Goal: Task Accomplishment & Management: Manage account settings

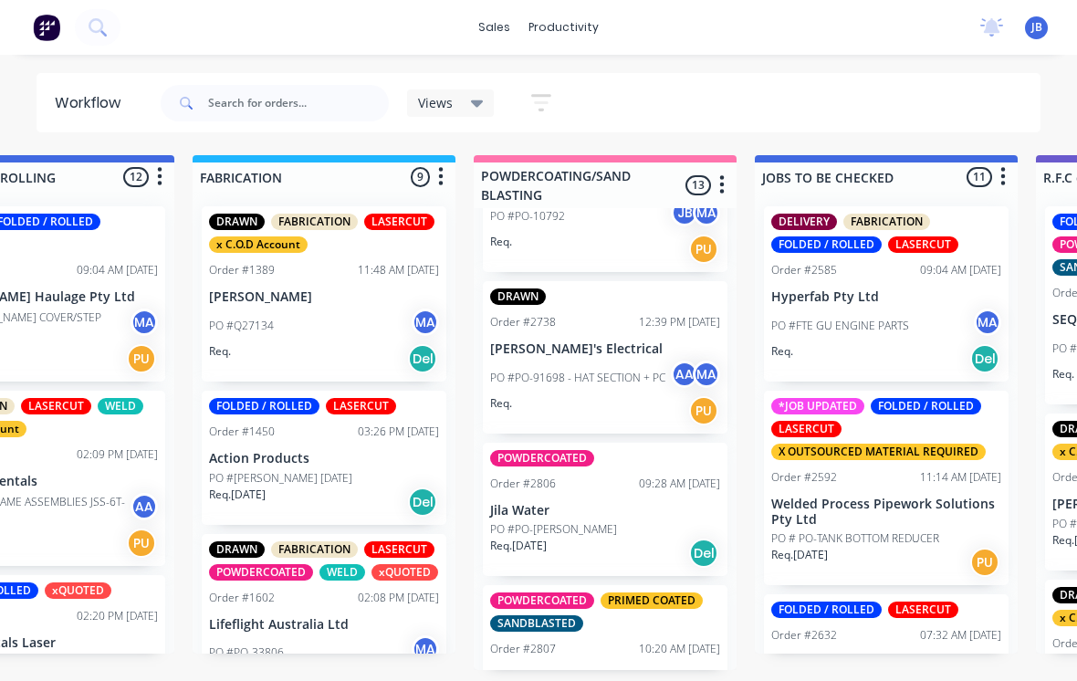
scroll to position [991, 0]
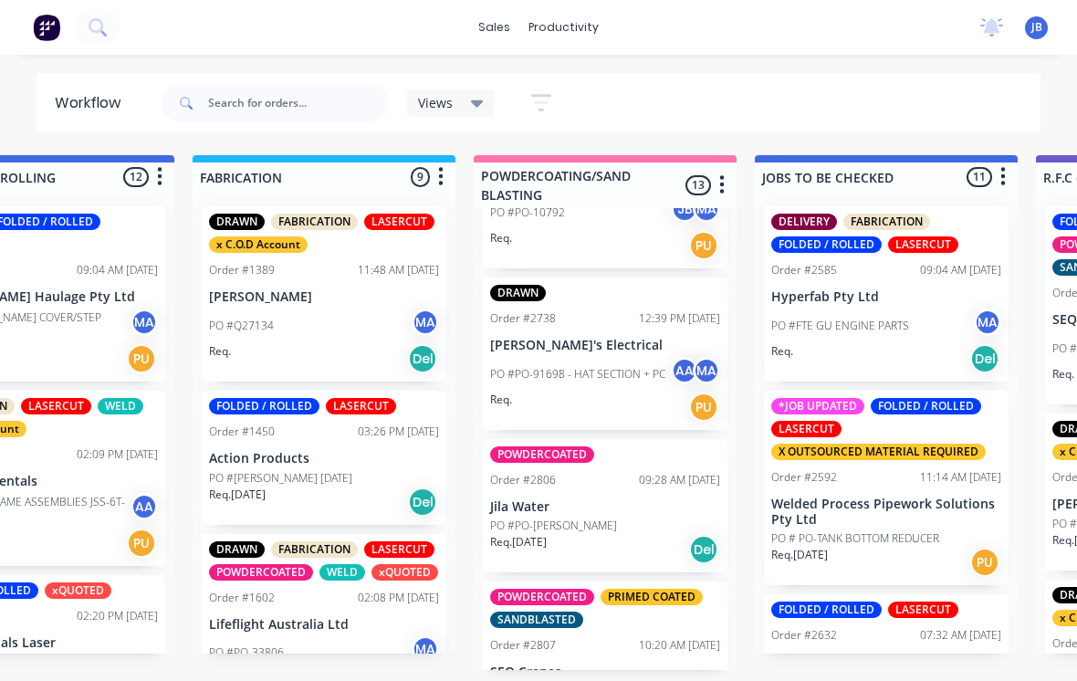
click at [598, 369] on p "PO #PO-91698 - HAT SECTION + PC" at bounding box center [577, 374] width 175 height 16
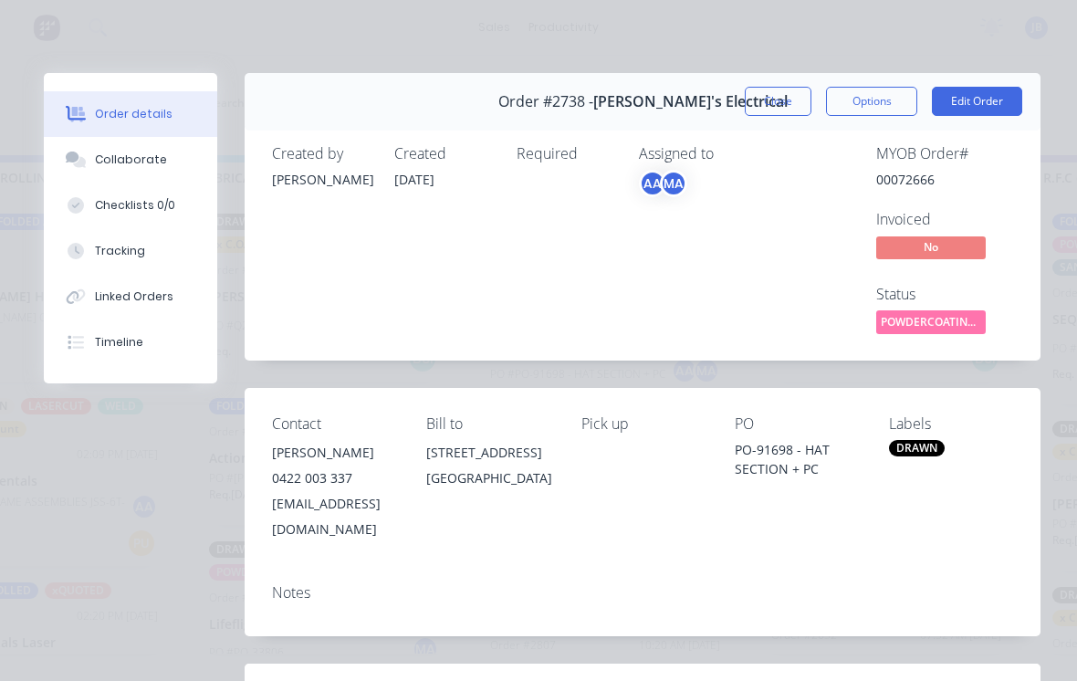
click at [160, 256] on button "Tracking" at bounding box center [130, 251] width 173 height 46
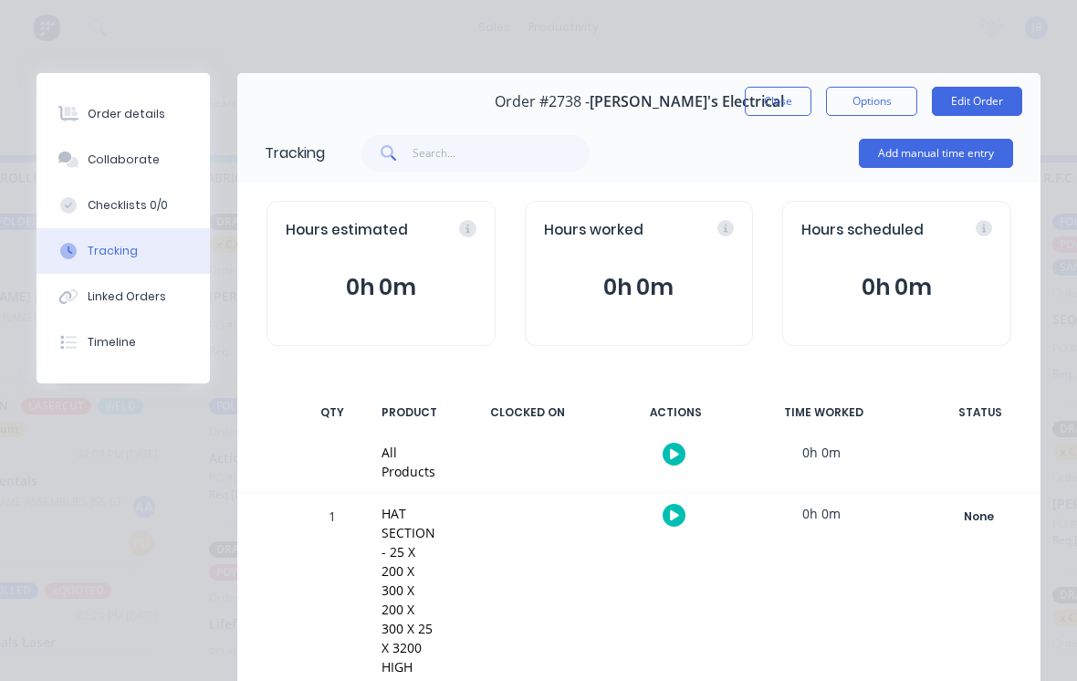
click at [961, 162] on button "Add manual time entry" at bounding box center [936, 153] width 154 height 29
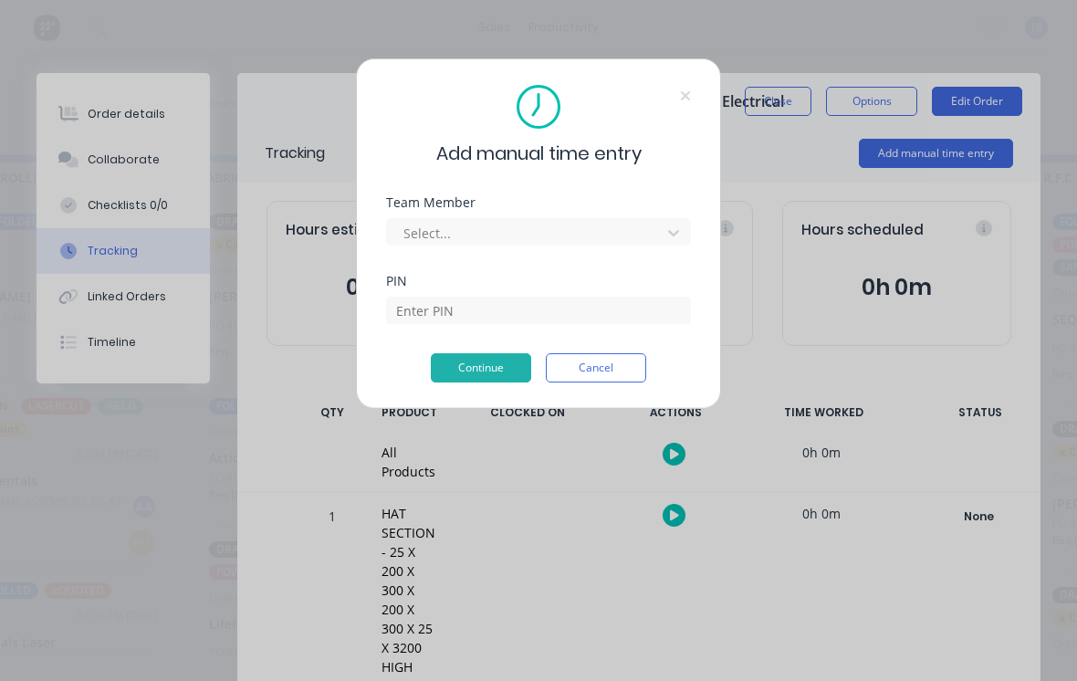
click at [562, 274] on div "Team Member Select..." at bounding box center [538, 235] width 305 height 78
type input "[PERSON_NAME]"
click at [428, 320] on input at bounding box center [538, 310] width 305 height 27
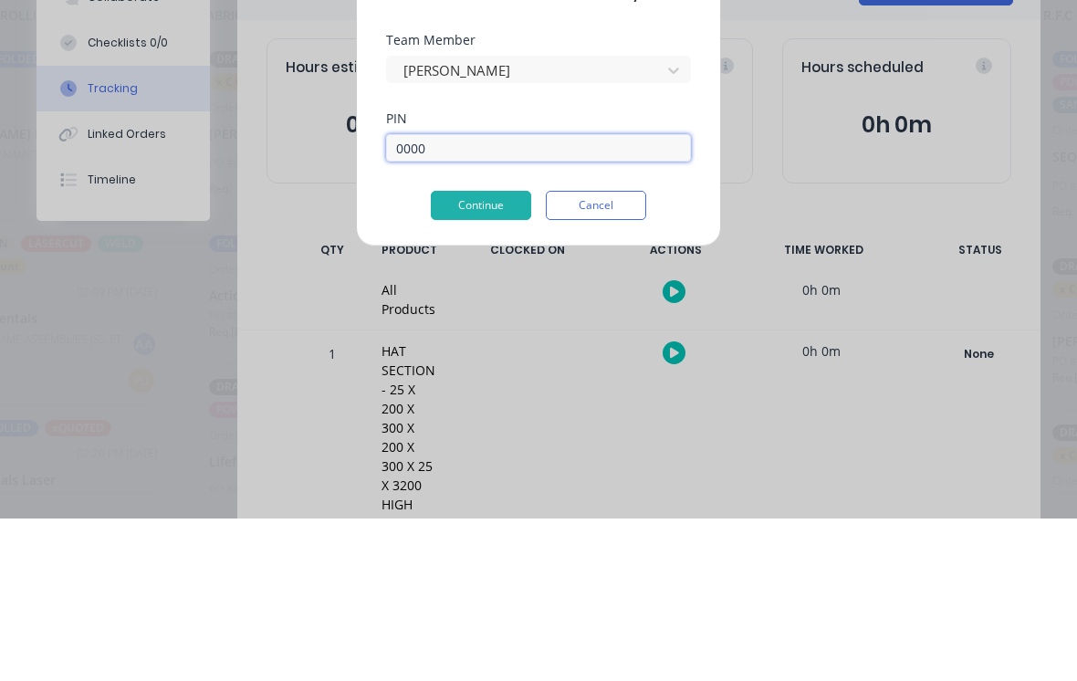
type input "0000"
click at [470, 353] on button "Continue" at bounding box center [481, 367] width 100 height 29
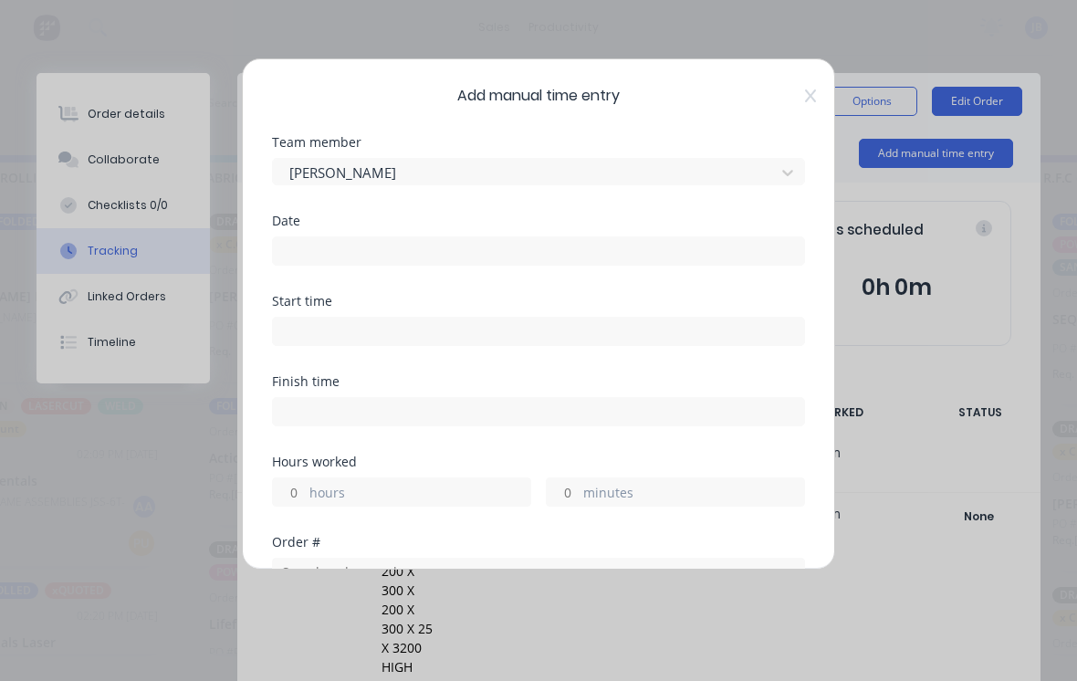
click at [666, 258] on input at bounding box center [538, 250] width 531 height 27
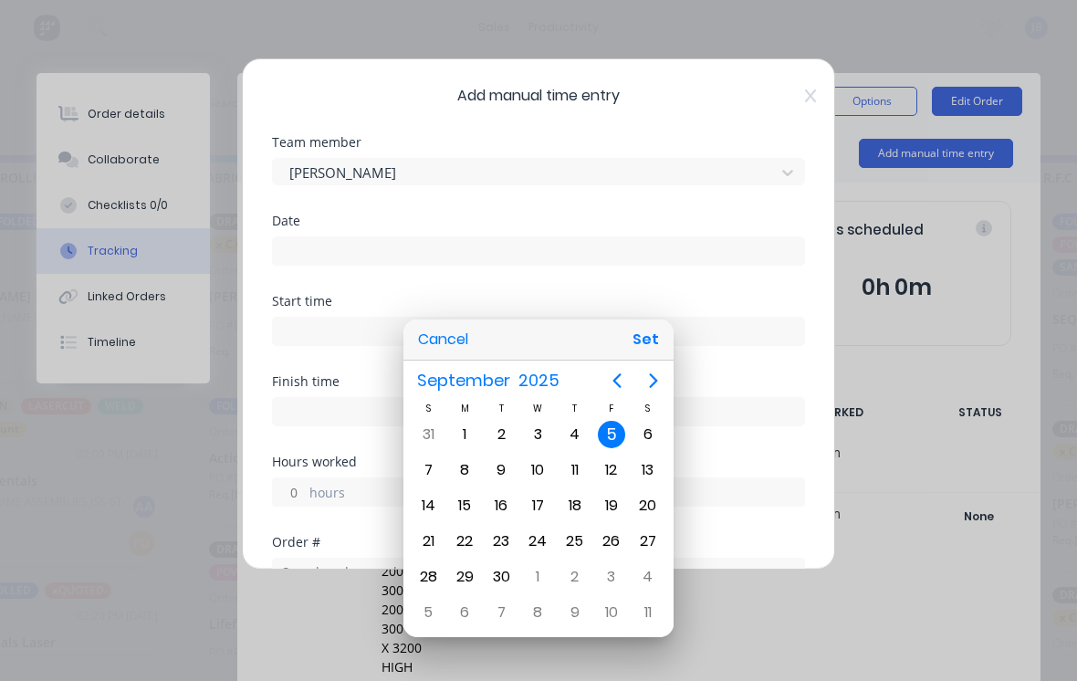
click at [588, 420] on div "4" at bounding box center [575, 434] width 37 height 35
click at [652, 331] on button "Set" at bounding box center [645, 339] width 41 height 33
type input "04/09/2025"
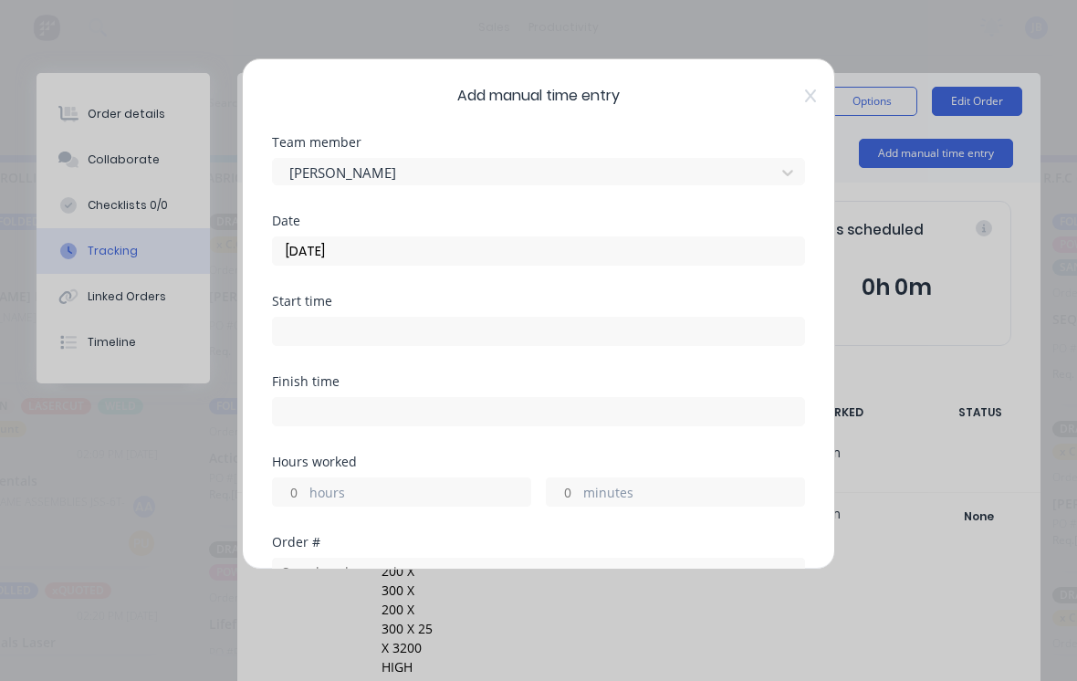
click at [576, 492] on input "minutes" at bounding box center [563, 491] width 32 height 27
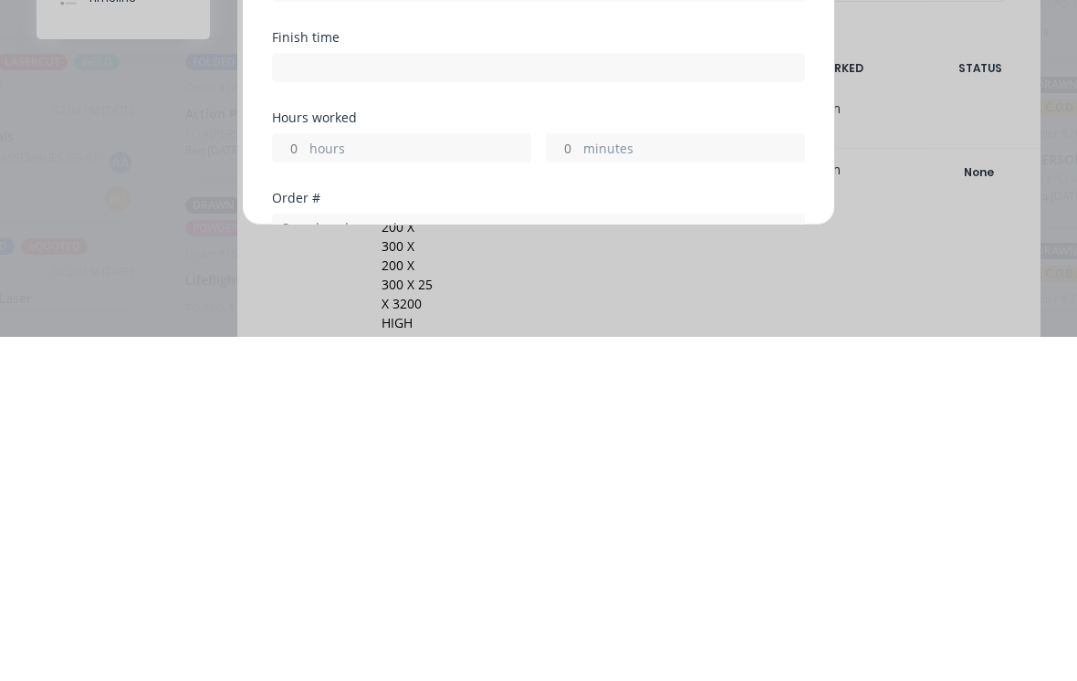
click at [357, 483] on label "hours" at bounding box center [419, 494] width 221 height 23
click at [305, 478] on input "hours" at bounding box center [289, 491] width 32 height 27
type input "1"
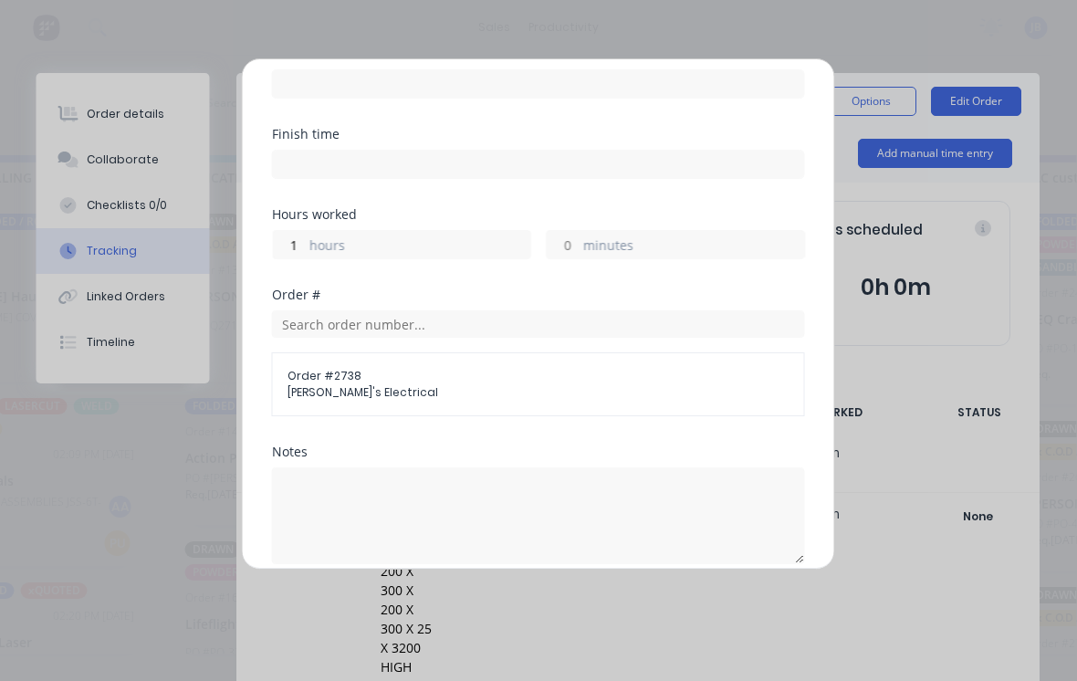
scroll to position [245, 0]
click at [297, 240] on input "1" at bounding box center [289, 247] width 32 height 27
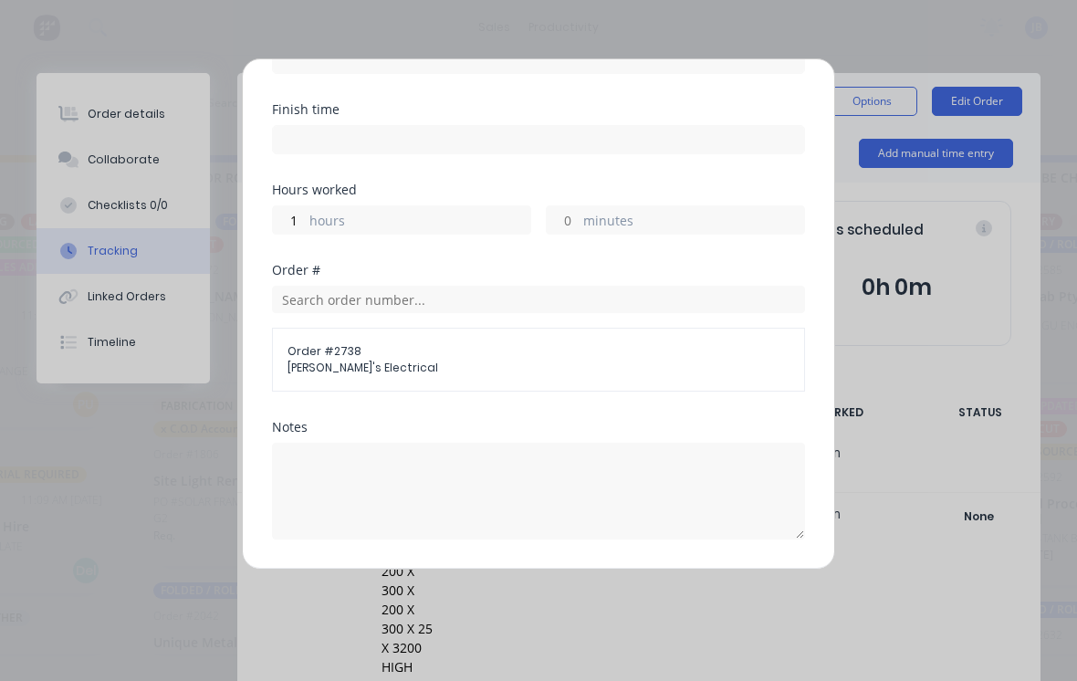
scroll to position [267, 0]
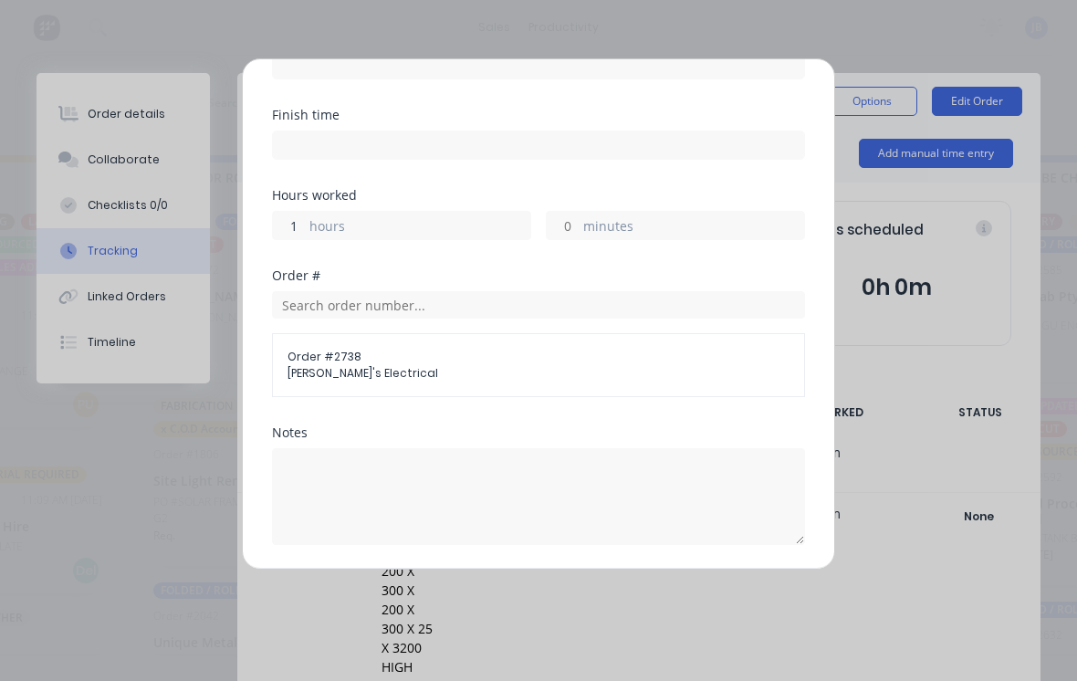
click at [299, 216] on input "1" at bounding box center [289, 225] width 32 height 27
click at [299, 215] on input "1" at bounding box center [289, 225] width 32 height 27
click at [575, 222] on input "minutes" at bounding box center [563, 225] width 32 height 27
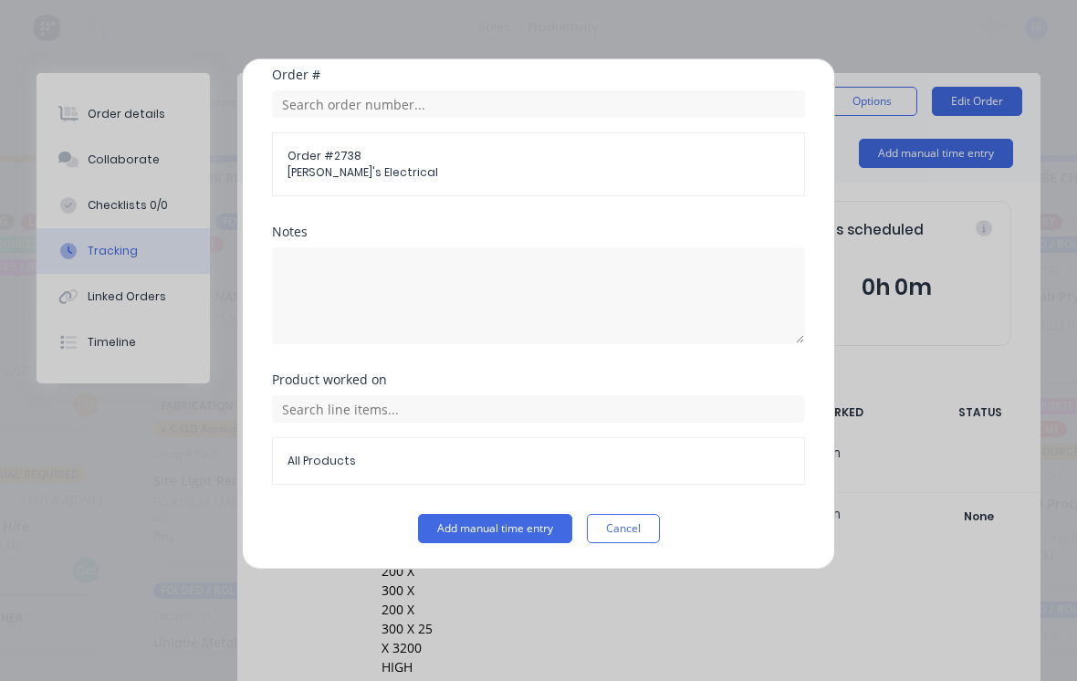
scroll to position [467, 0]
type input "50"
click at [517, 528] on button "Add manual time entry" at bounding box center [495, 528] width 154 height 29
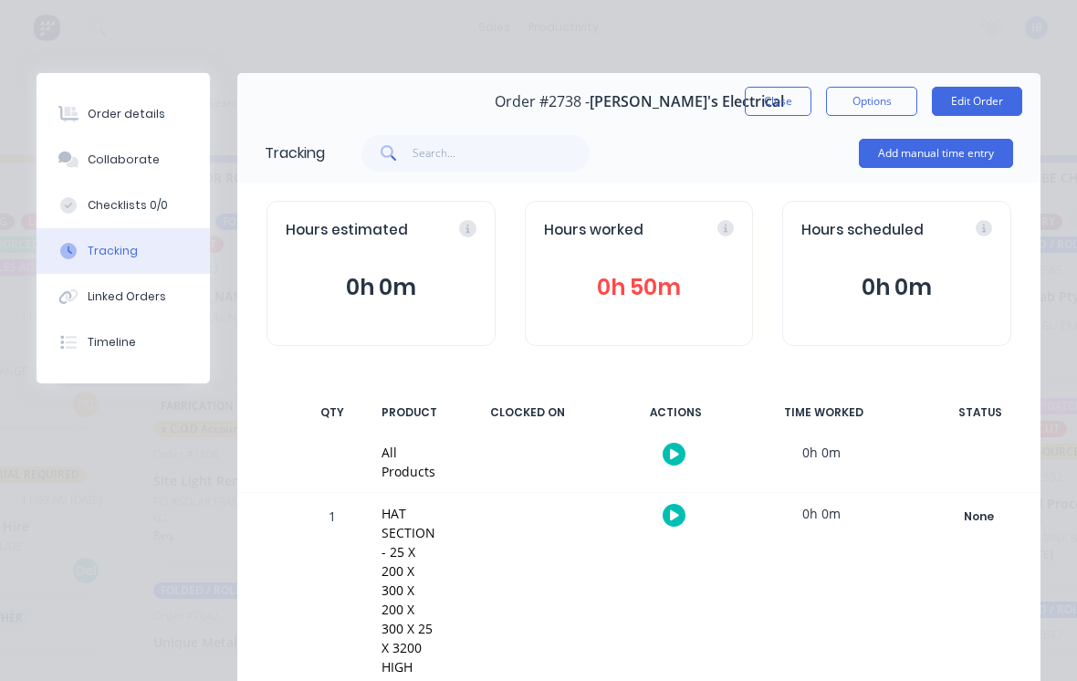
click at [767, 101] on button "Close" at bounding box center [778, 101] width 67 height 29
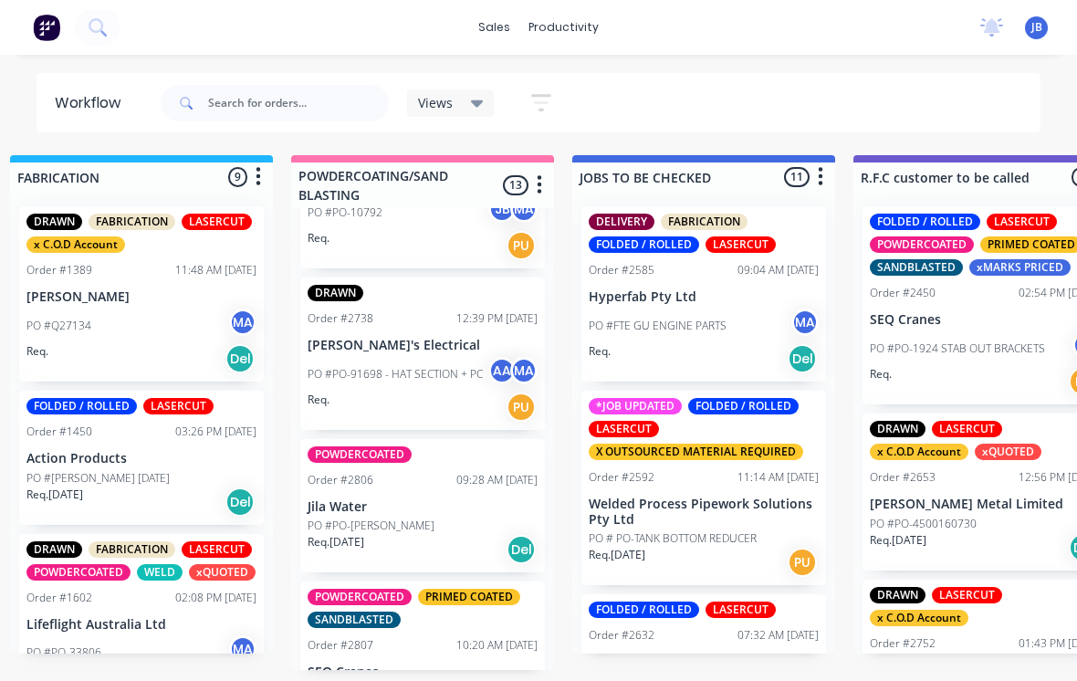
scroll to position [17, 1436]
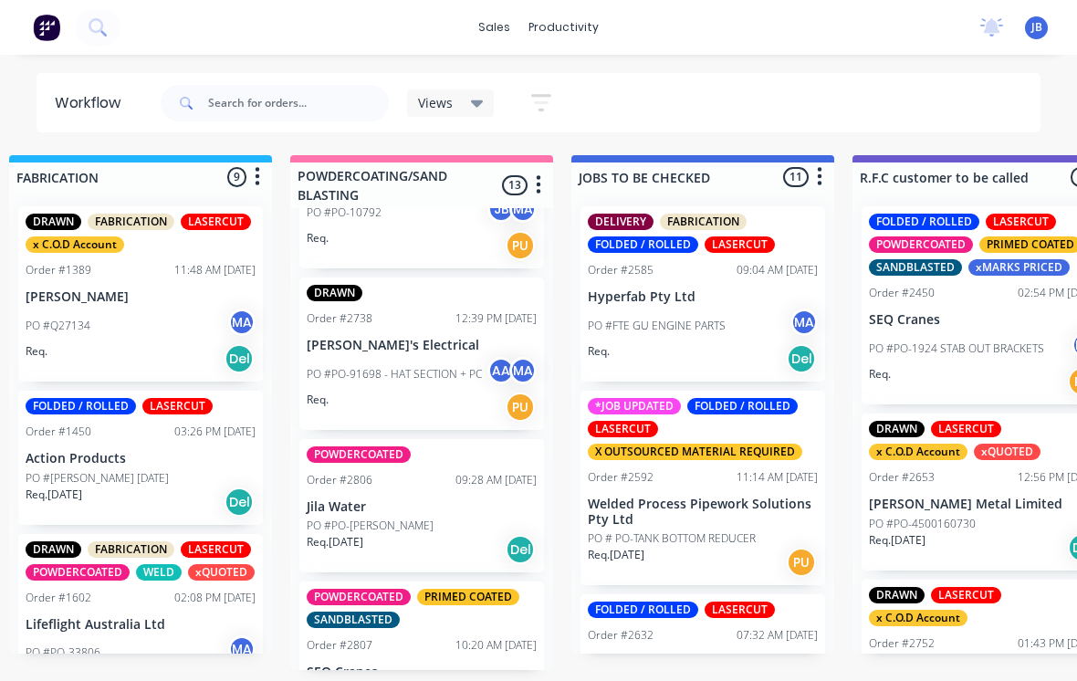
click at [392, 357] on div "PO #PO-91698 - HAT SECTION + PC AA MA" at bounding box center [422, 374] width 230 height 35
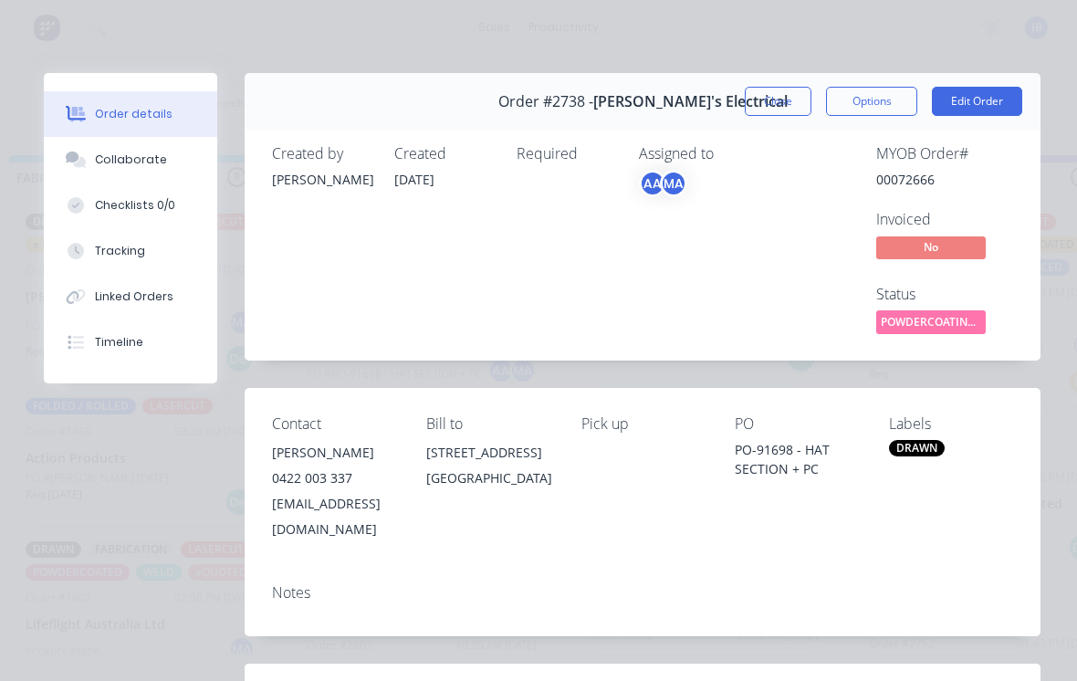
click at [177, 260] on button "Tracking" at bounding box center [130, 251] width 173 height 46
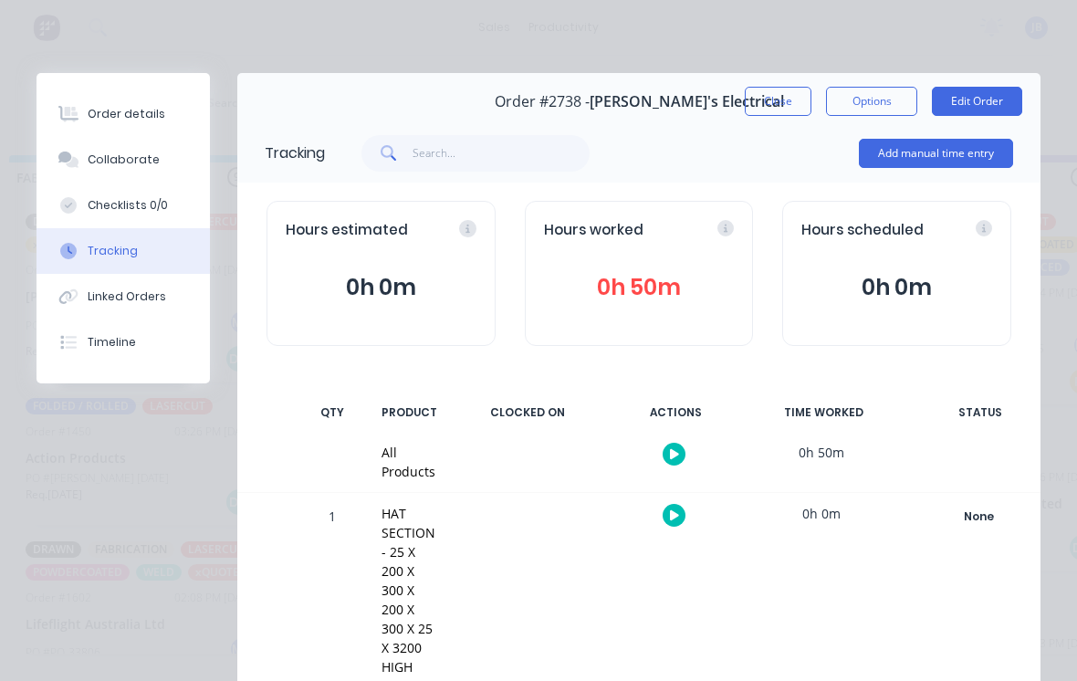
click at [155, 164] on button "Collaborate" at bounding box center [123, 160] width 173 height 46
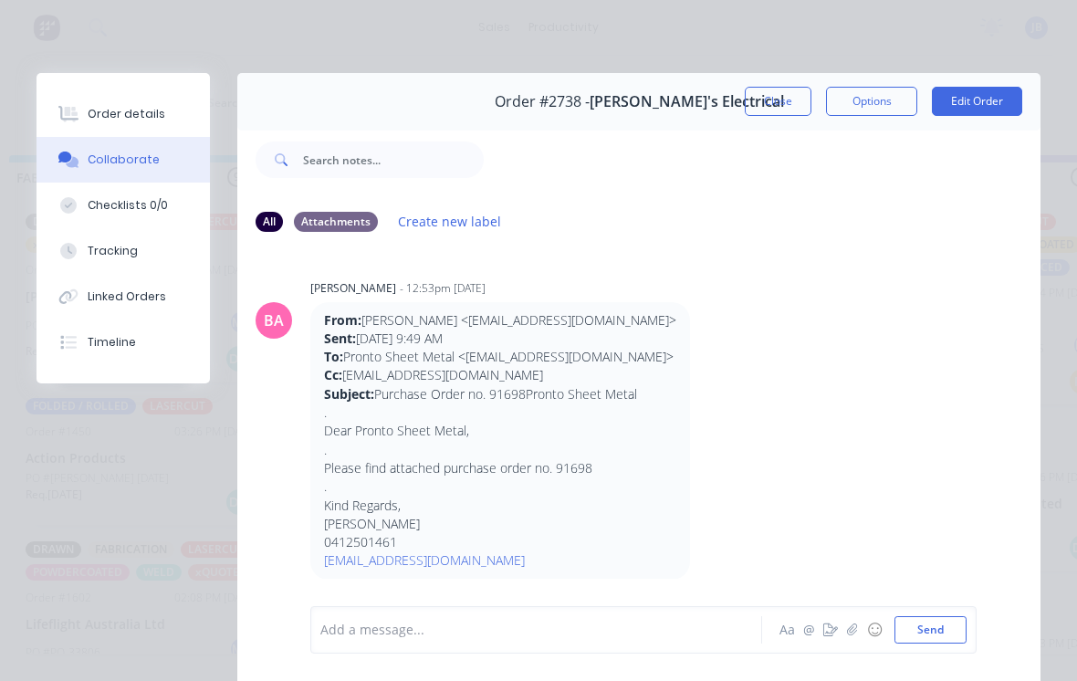
click at [642, 639] on div at bounding box center [541, 630] width 440 height 19
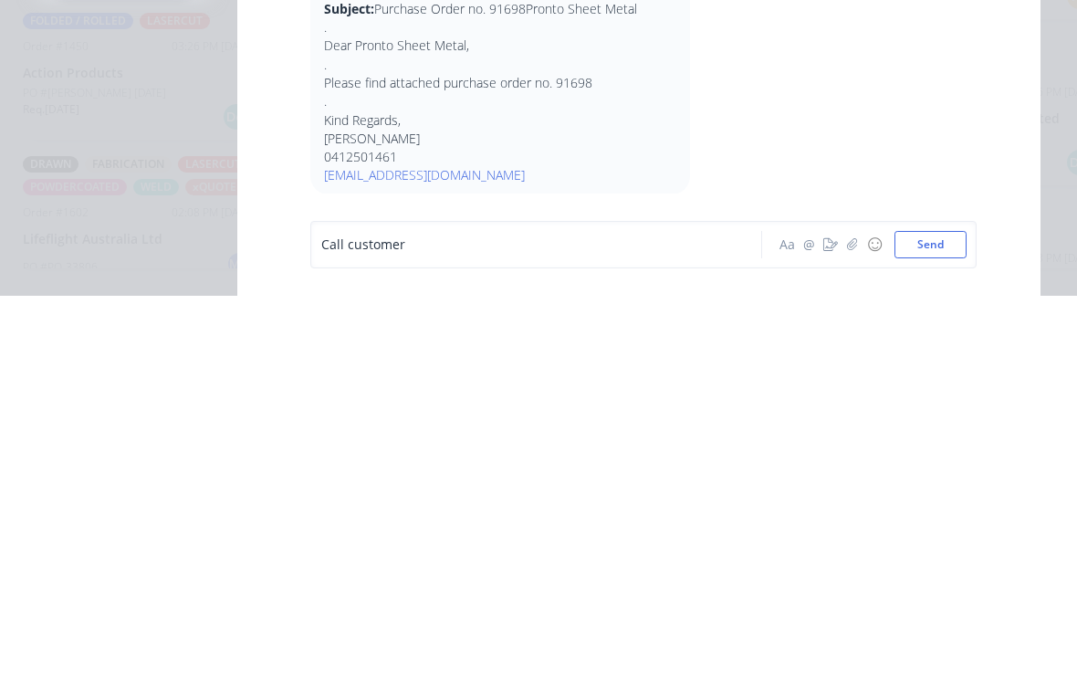
click at [936, 616] on button "Send" at bounding box center [930, 629] width 72 height 27
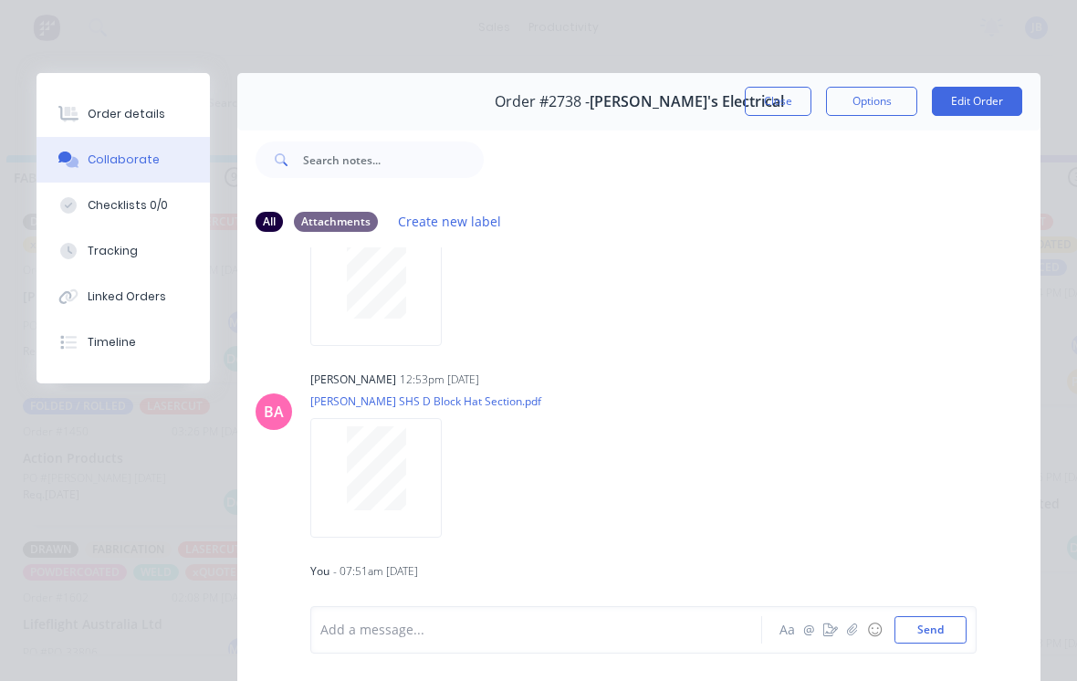
click at [850, 635] on icon "button" at bounding box center [852, 629] width 10 height 12
click at [961, 635] on button "Send" at bounding box center [930, 629] width 72 height 27
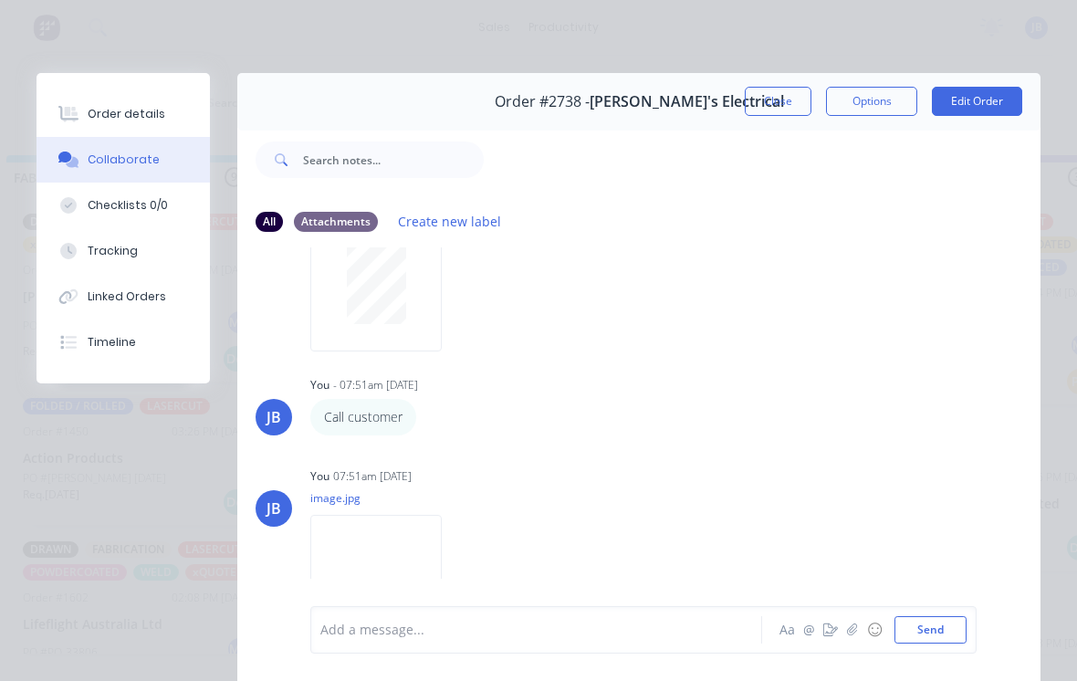
click at [771, 101] on button "Close" at bounding box center [778, 101] width 67 height 29
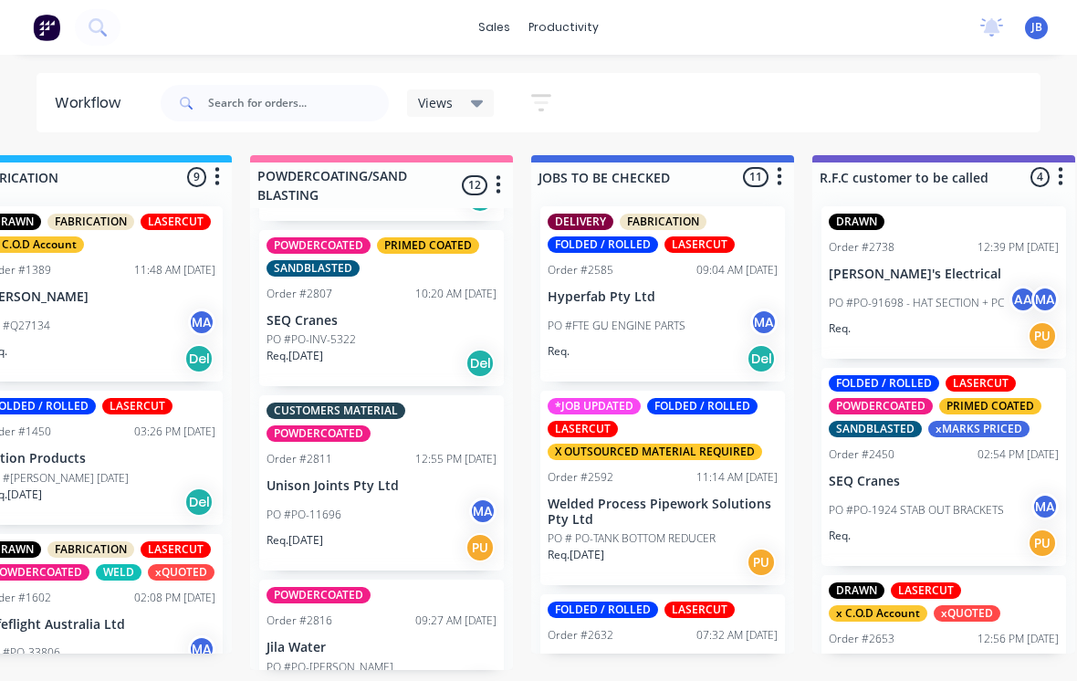
scroll to position [1182, 0]
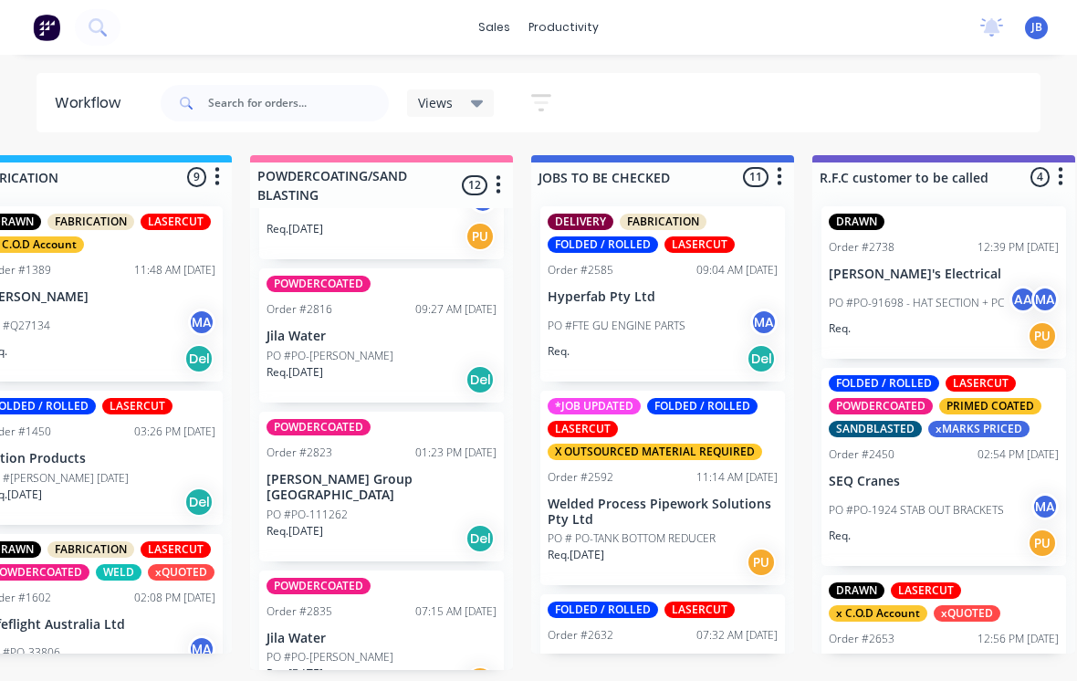
click at [139, 452] on p "Action Products" at bounding box center [100, 459] width 230 height 16
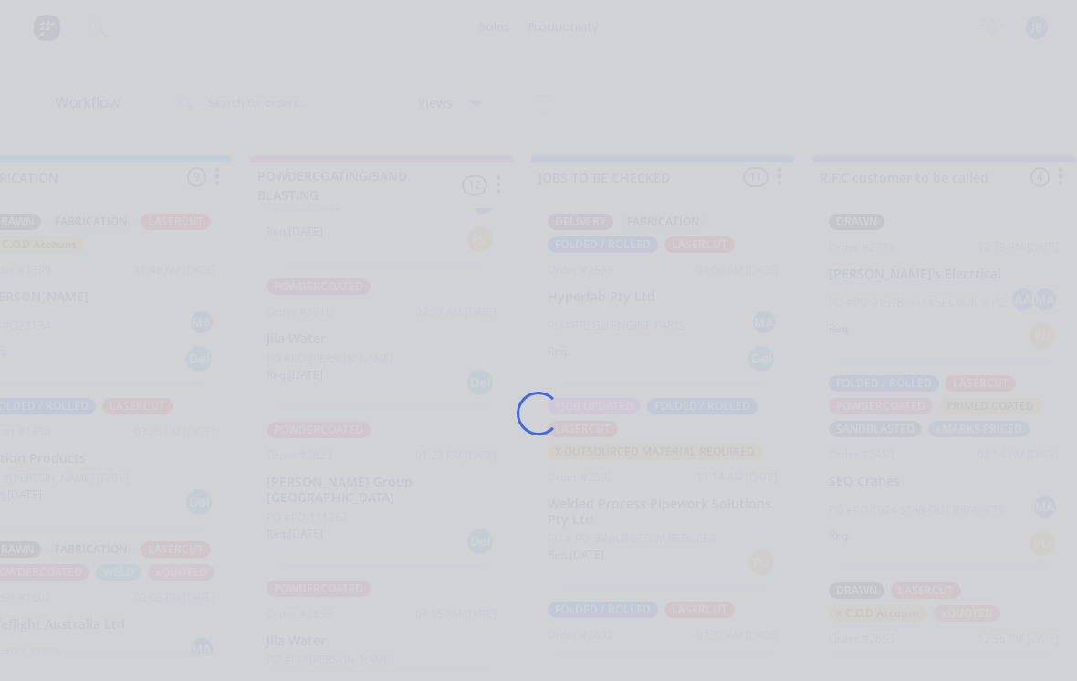
scroll to position [1490, 0]
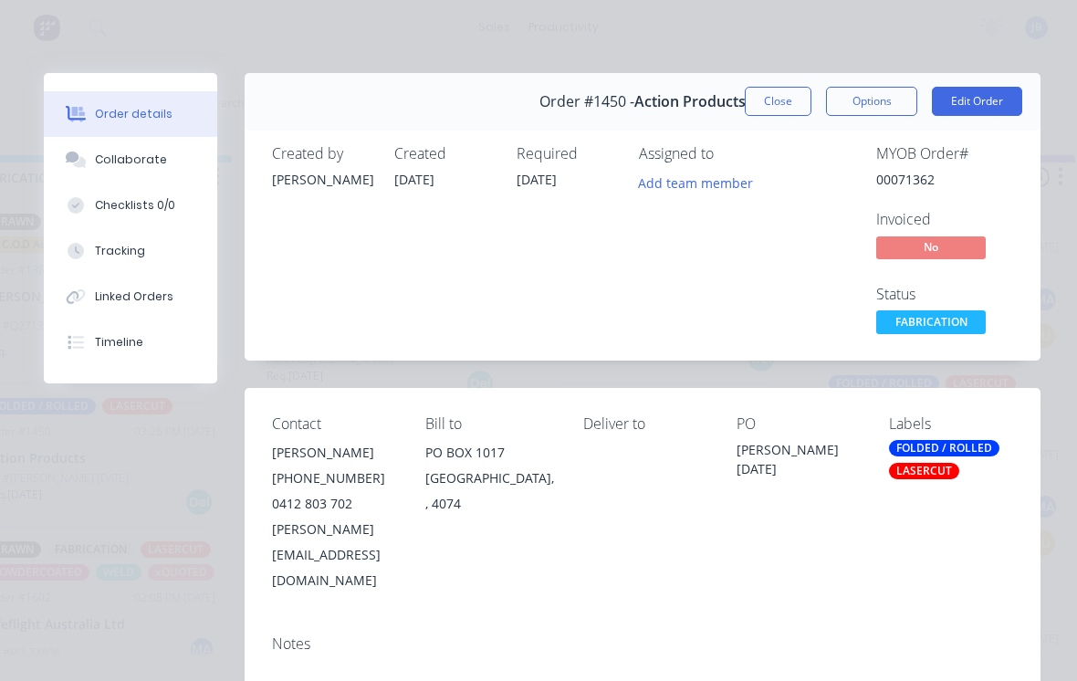
click at [767, 106] on button "Close" at bounding box center [778, 101] width 67 height 29
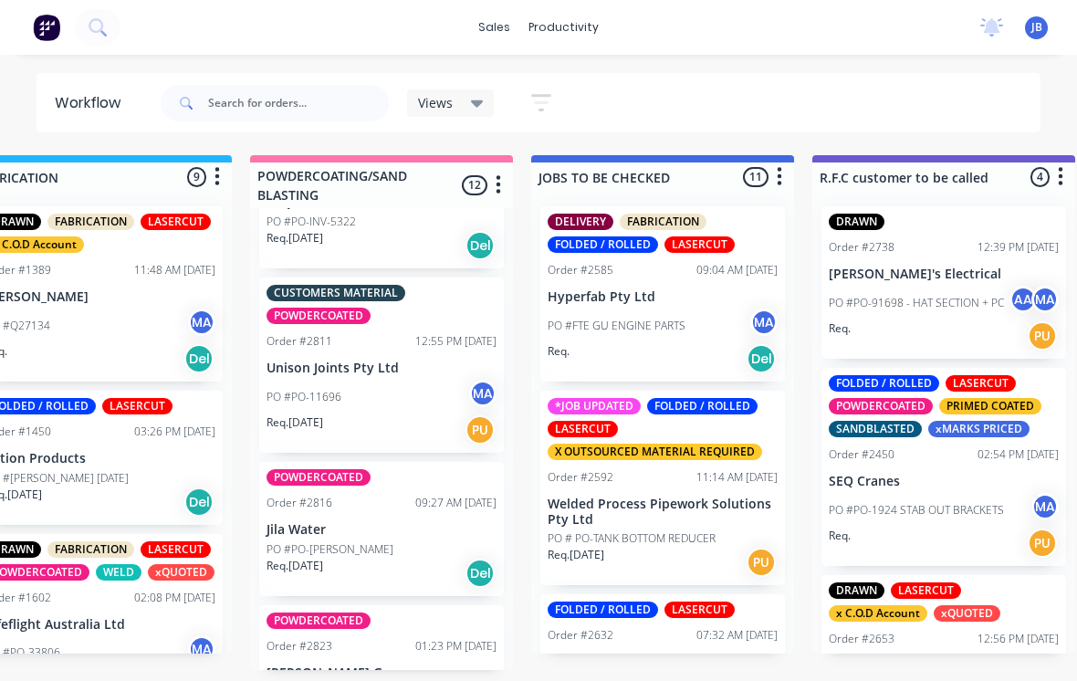
scroll to position [1313, 0]
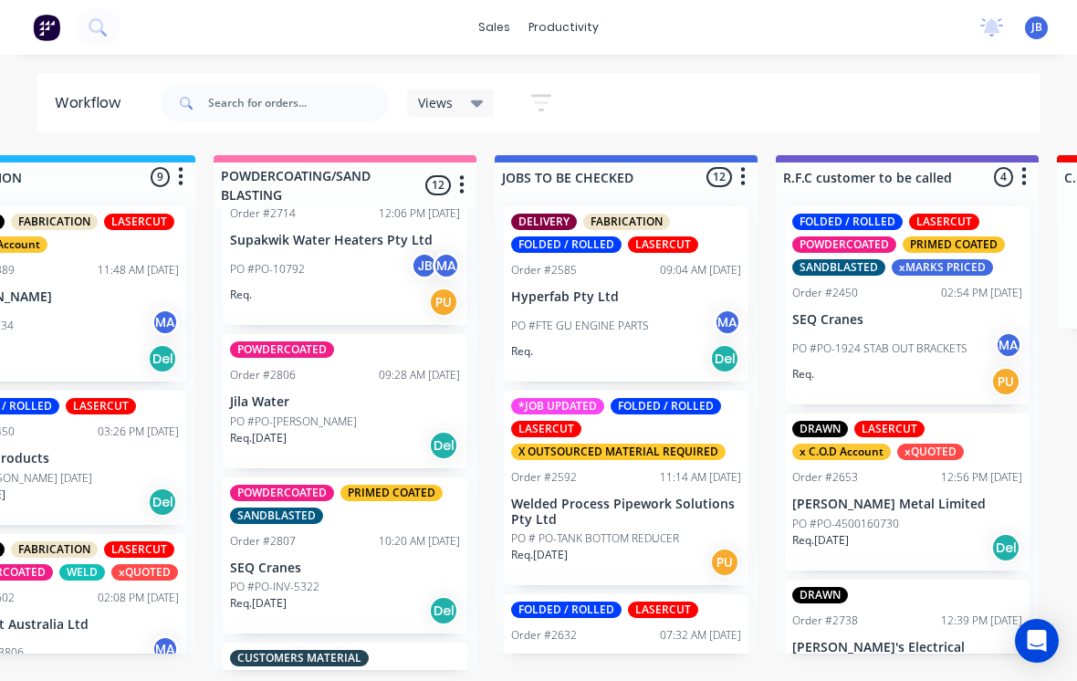
scroll to position [963, 0]
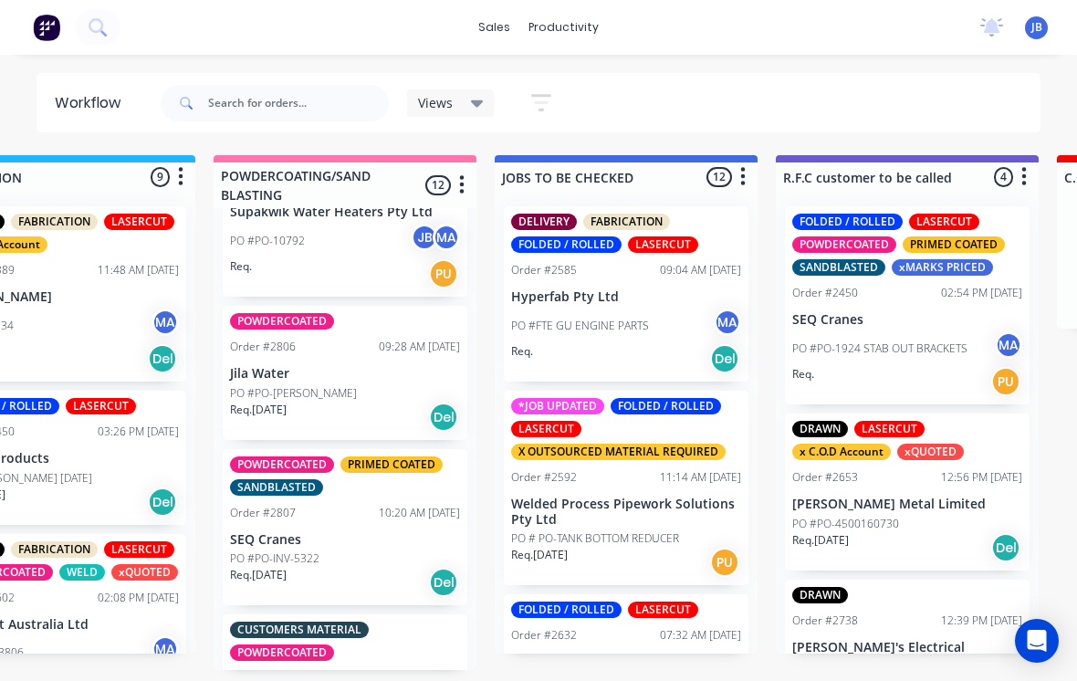
click at [294, 341] on div "POWDERCOATED Order #2806 09:28 AM [DATE] Jila Water PO #PO-[PERSON_NAME] Req. […" at bounding box center [345, 373] width 245 height 134
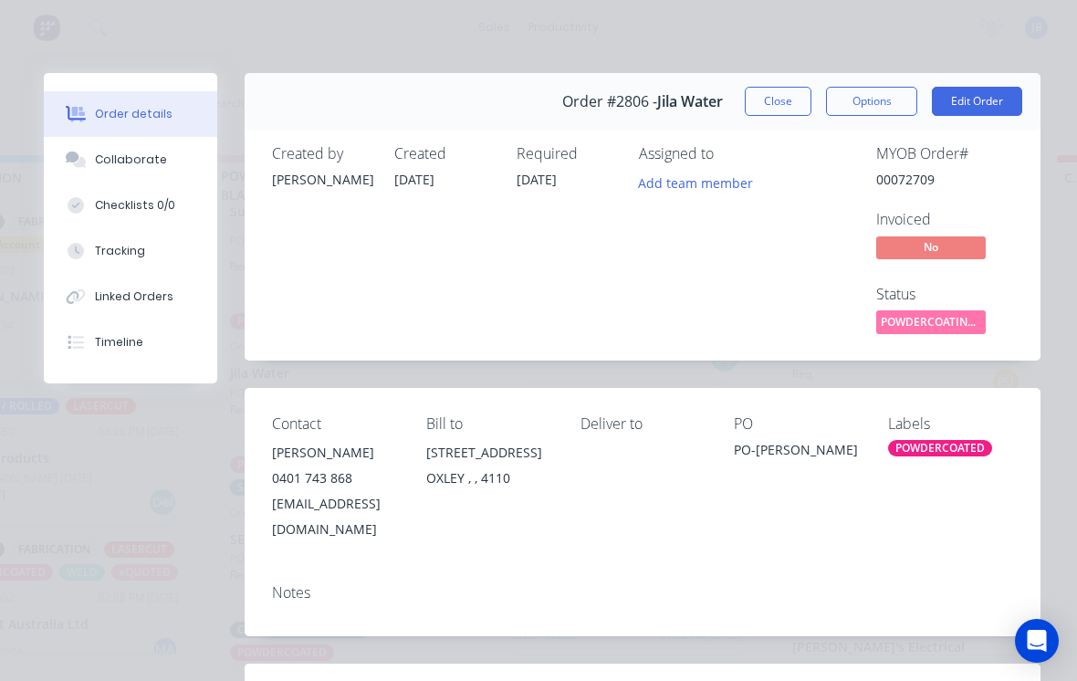
scroll to position [0, 0]
click at [779, 109] on button "Close" at bounding box center [778, 101] width 67 height 29
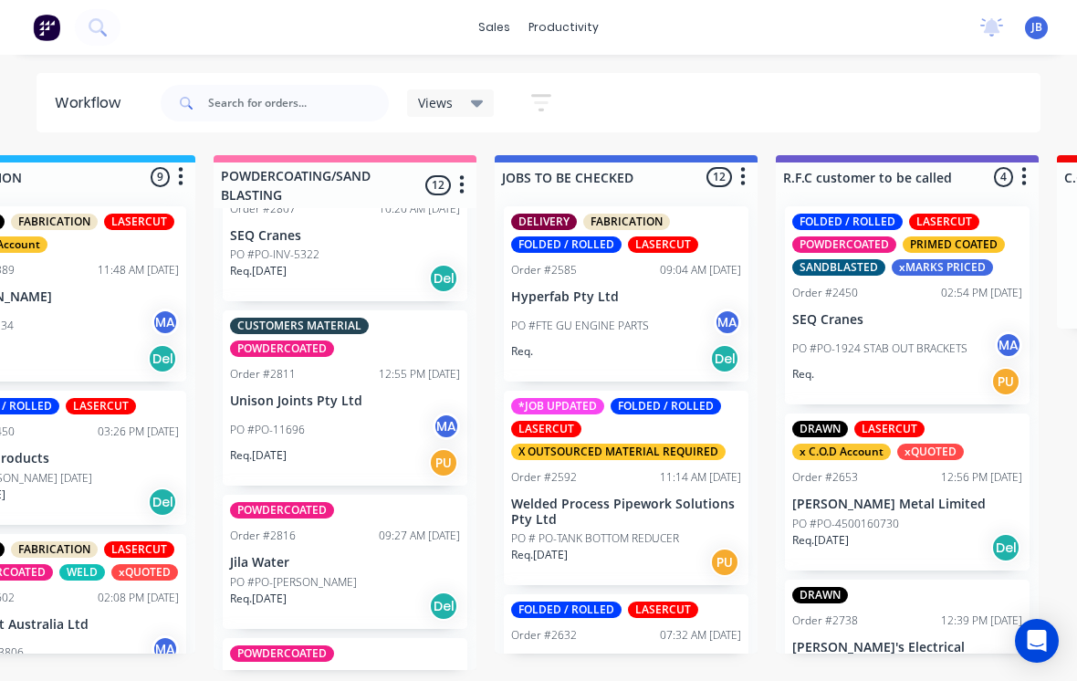
scroll to position [1290, 0]
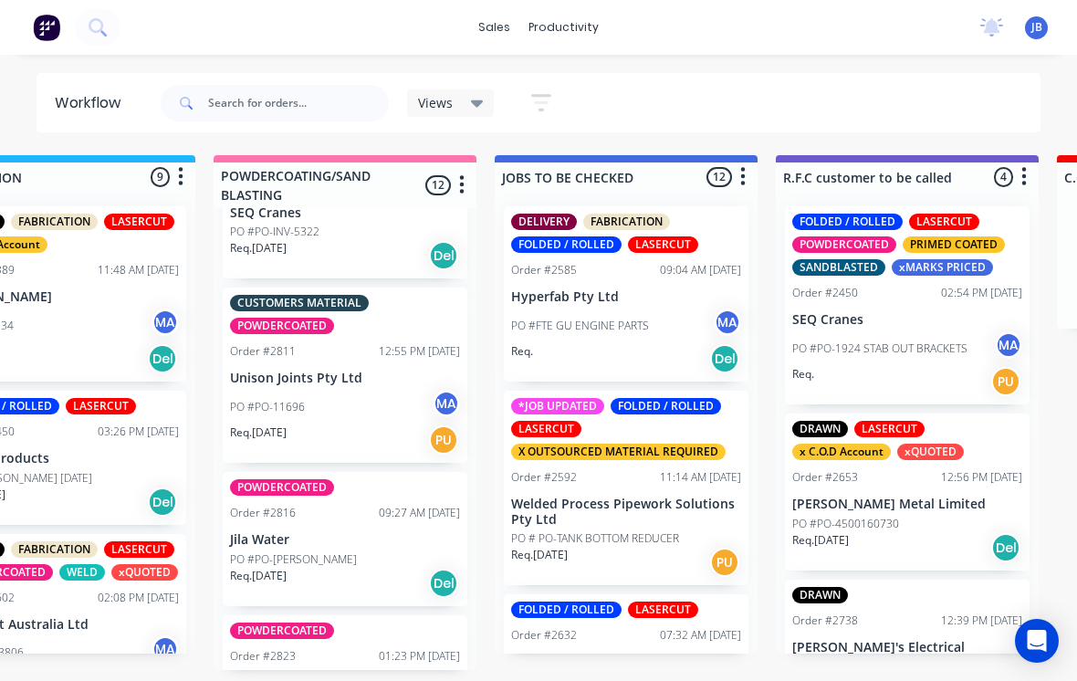
click at [279, 500] on div "POWDERCOATED Order #2816 09:27 AM [DATE] Jila Water PO #PO-[PERSON_NAME] Req. […" at bounding box center [345, 539] width 245 height 134
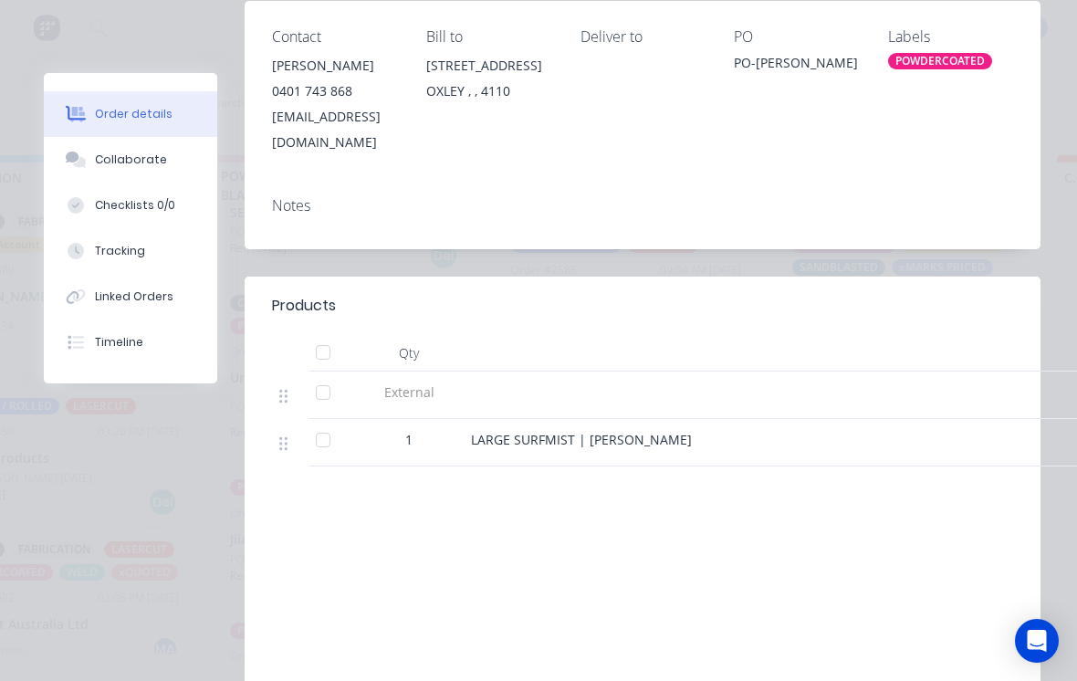
scroll to position [394, 0]
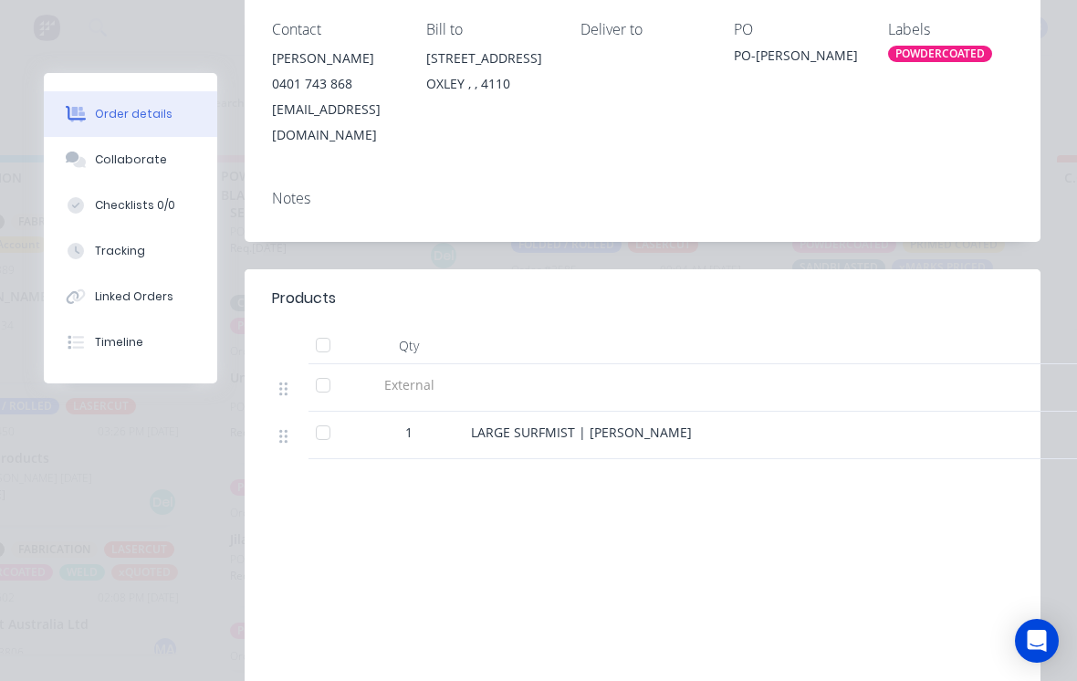
click at [323, 327] on div at bounding box center [323, 345] width 37 height 37
click at [128, 273] on button "Tracking" at bounding box center [130, 251] width 173 height 46
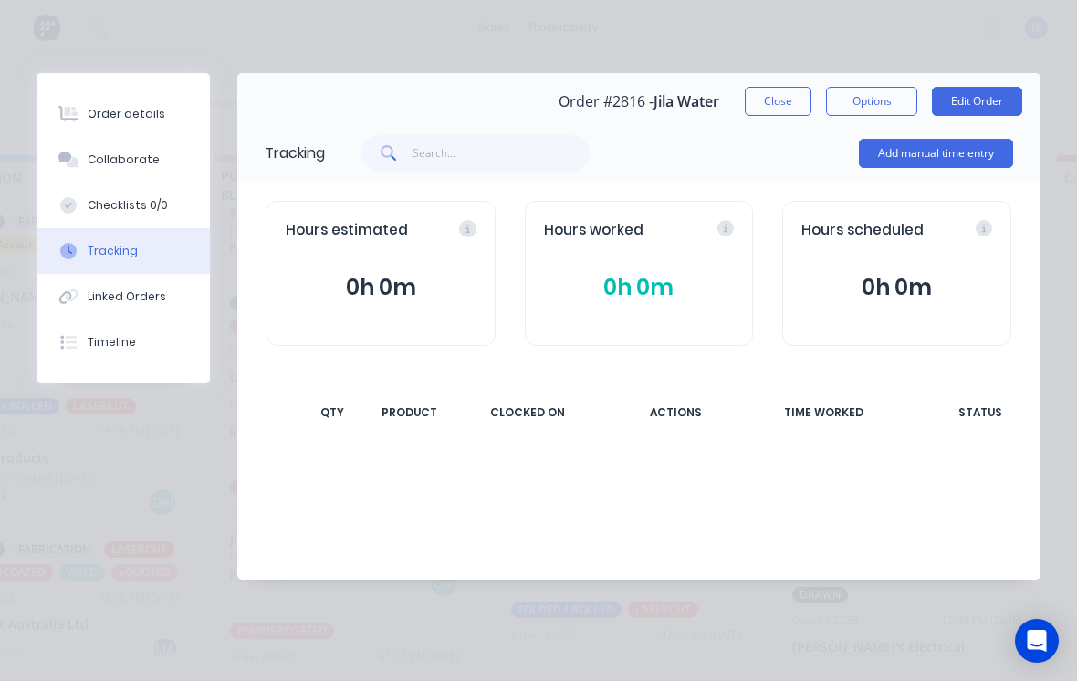
scroll to position [0, 0]
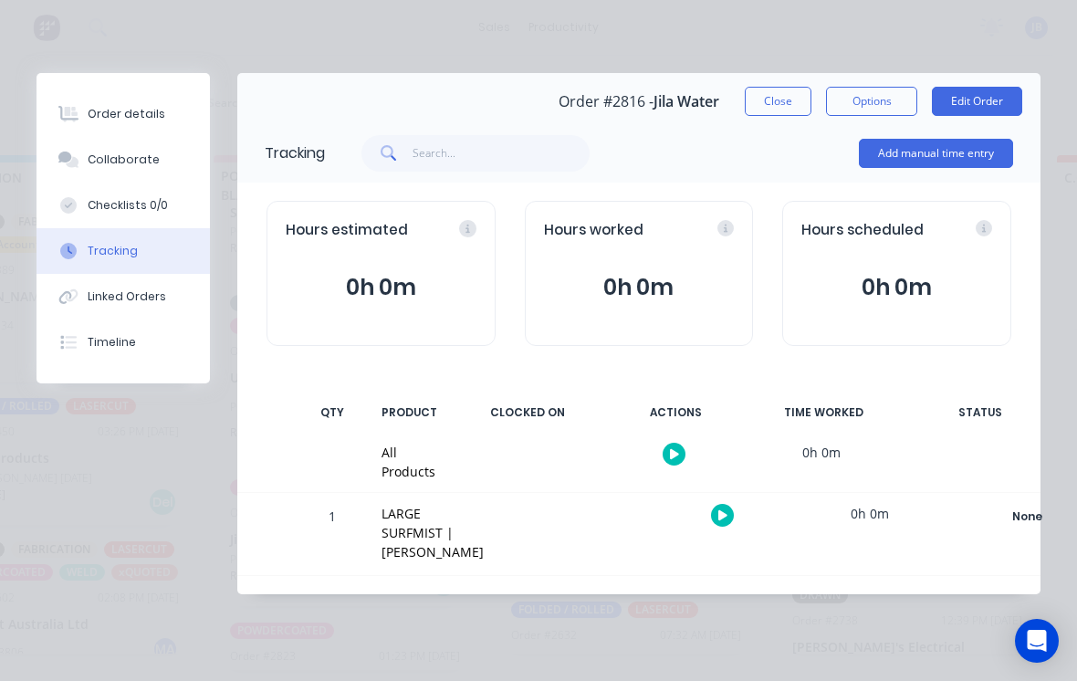
click at [884, 159] on button "Add manual time entry" at bounding box center [936, 153] width 154 height 29
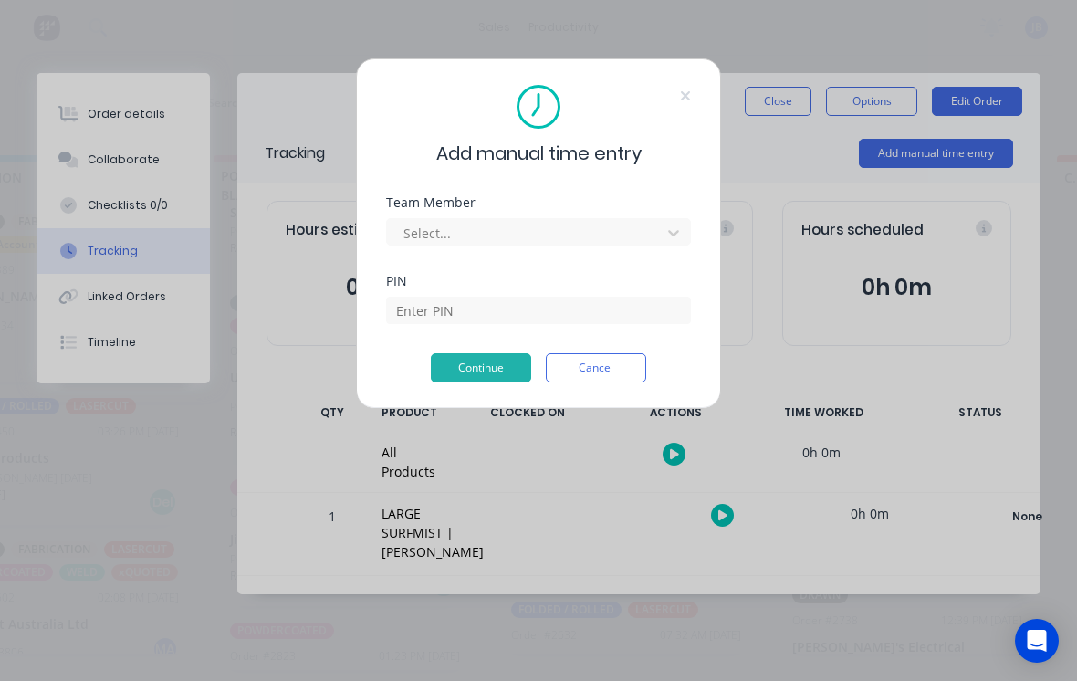
click at [447, 204] on div "Team Member" at bounding box center [538, 202] width 305 height 13
type input "[PERSON_NAME]"
click at [443, 312] on input at bounding box center [538, 310] width 305 height 27
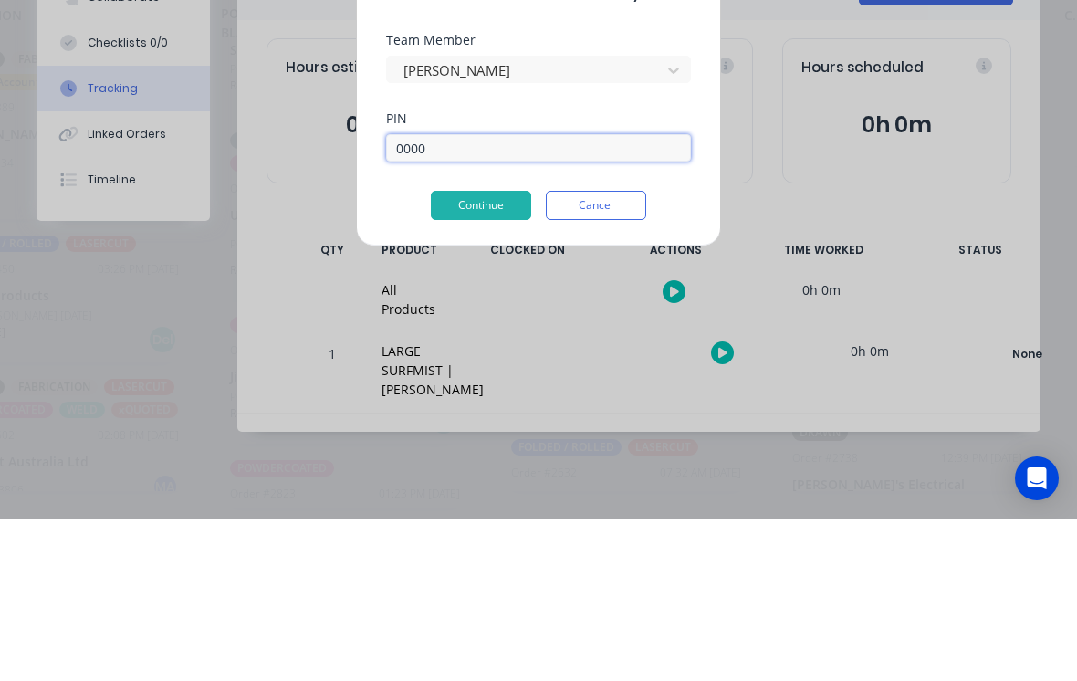
type input "0000"
click at [456, 353] on button "Continue" at bounding box center [481, 367] width 100 height 29
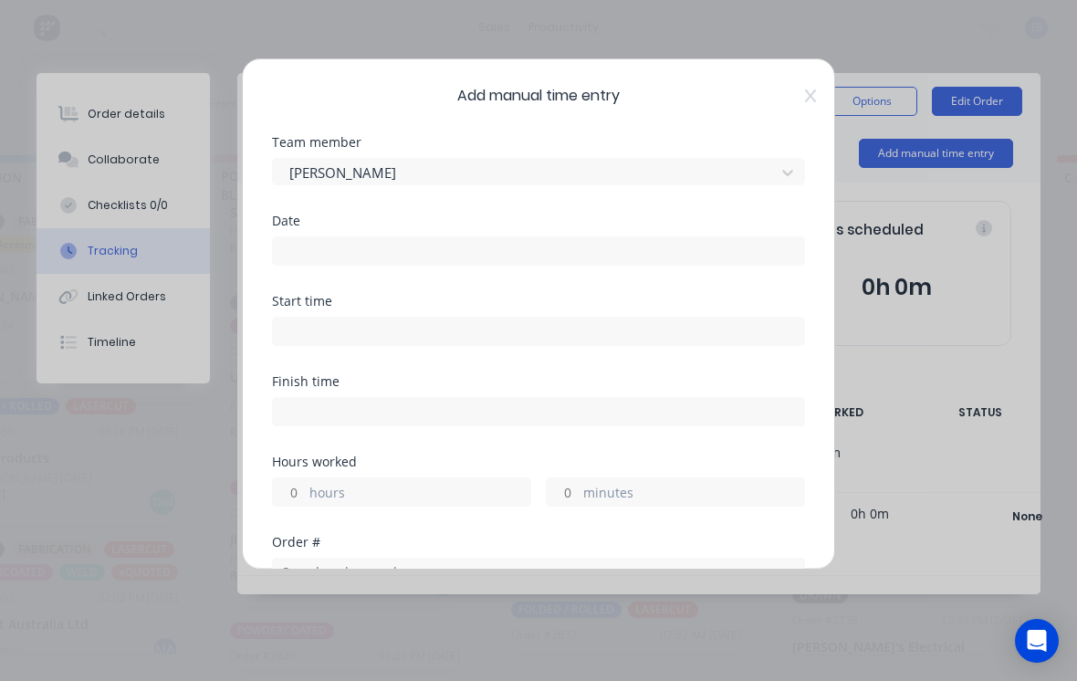
click at [307, 259] on input at bounding box center [538, 250] width 531 height 27
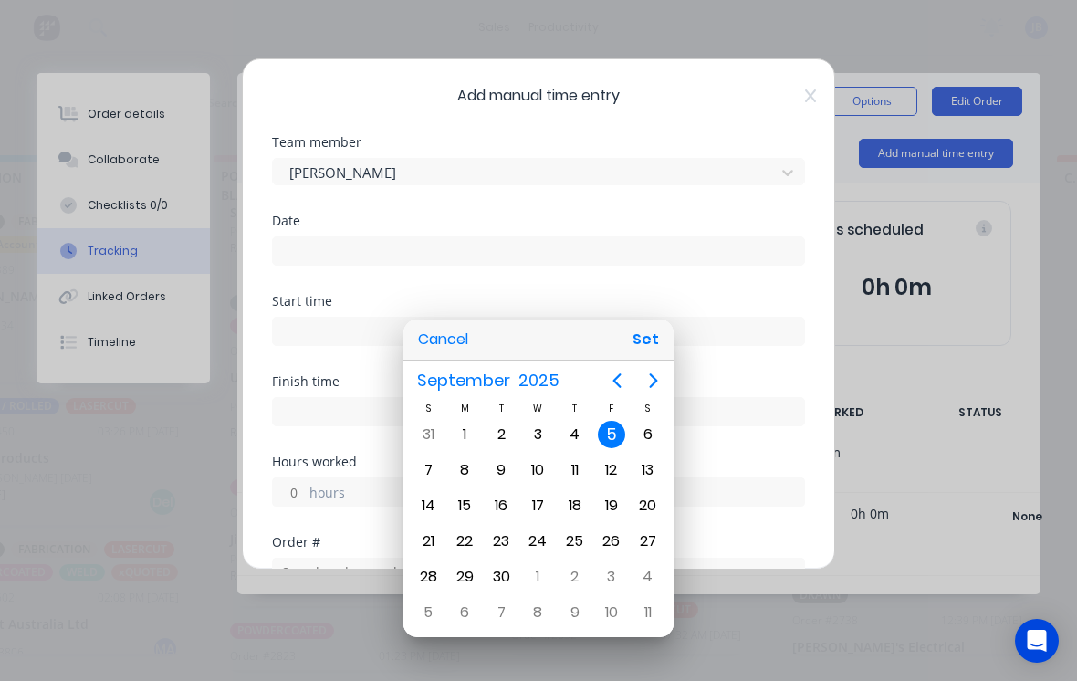
click at [582, 445] on div "4" at bounding box center [574, 434] width 27 height 27
click at [599, 432] on div "5" at bounding box center [611, 434] width 27 height 27
click at [648, 332] on button "Set" at bounding box center [645, 339] width 41 height 33
type input "[DATE]"
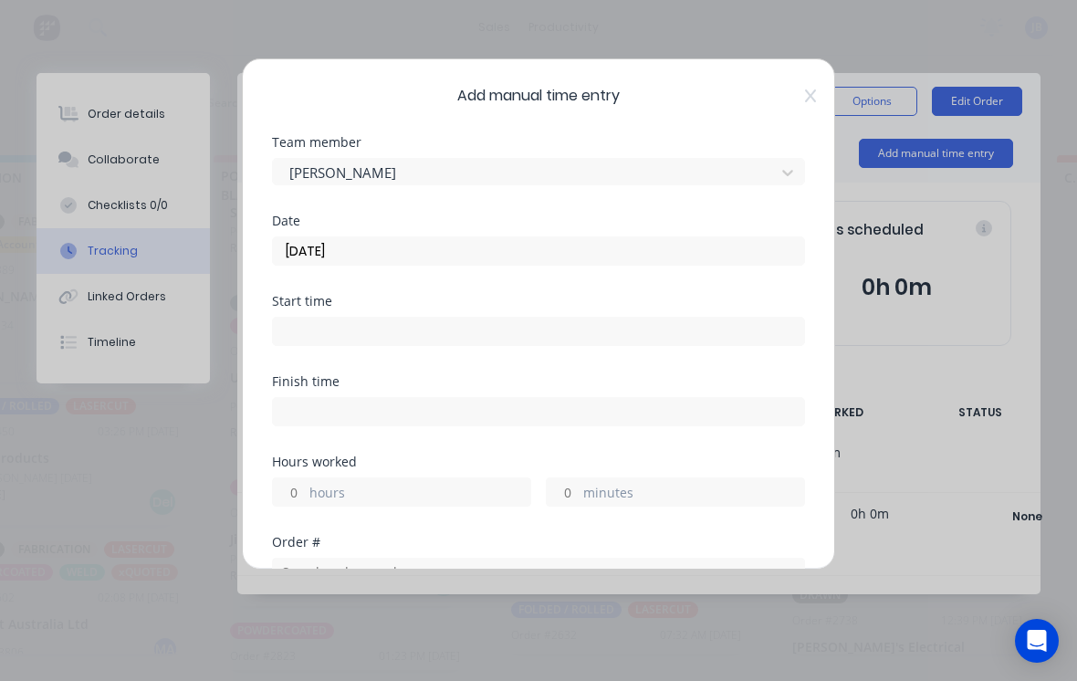
click at [576, 485] on input "minutes" at bounding box center [563, 491] width 32 height 27
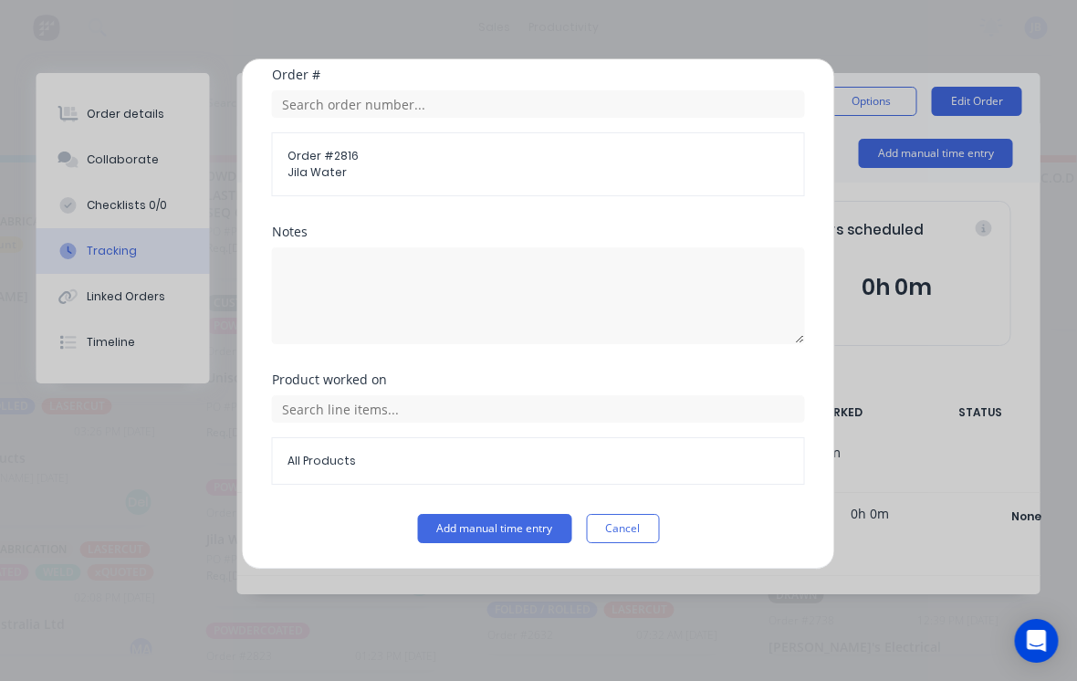
type input "45"
click at [457, 532] on button "Add manual time entry" at bounding box center [495, 528] width 154 height 29
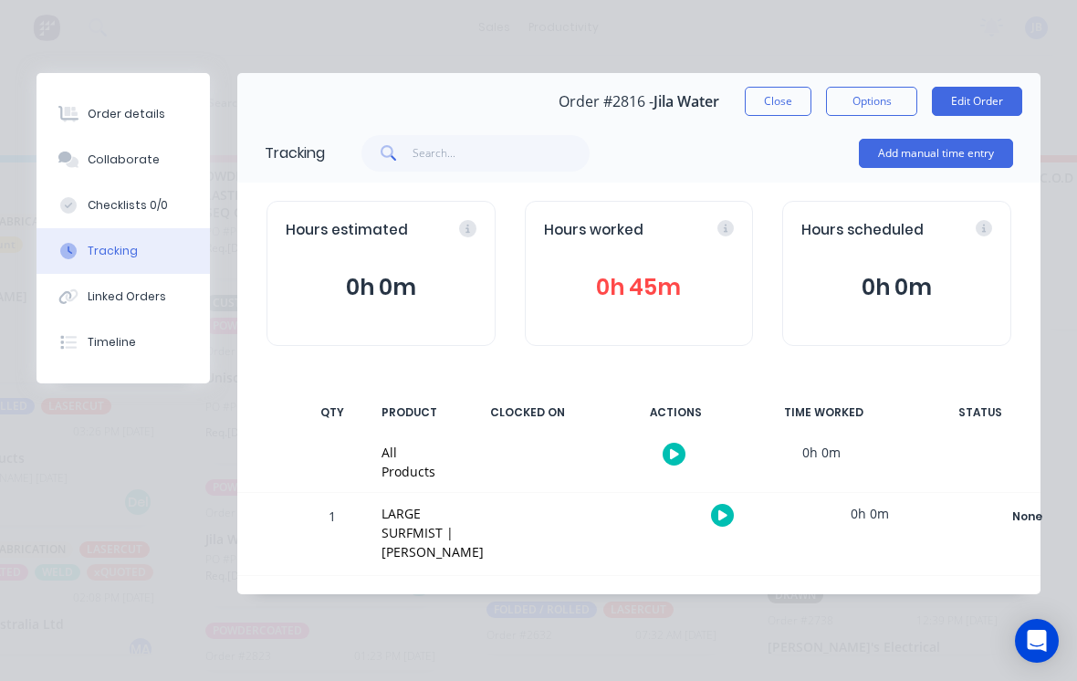
click at [760, 114] on button "Close" at bounding box center [778, 101] width 67 height 29
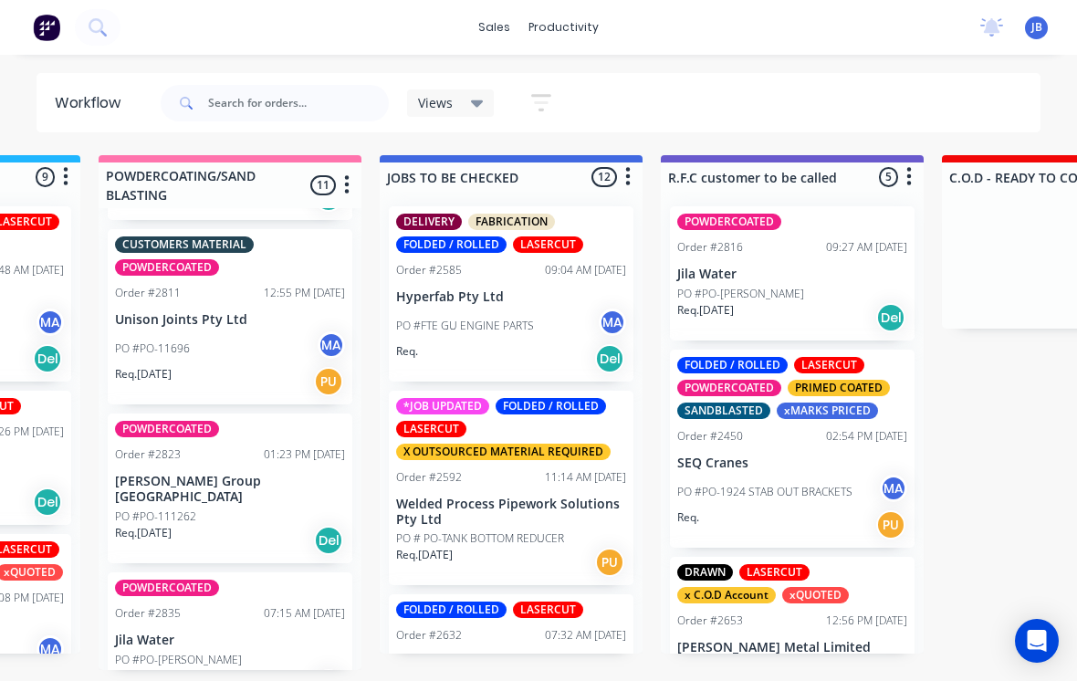
scroll to position [1347, 0]
click at [149, 588] on div "POWDERCOATED Order #2835 07:15 AM [DATE] Jila Water PO #PO-[PERSON_NAME] Req. […" at bounding box center [230, 640] width 245 height 134
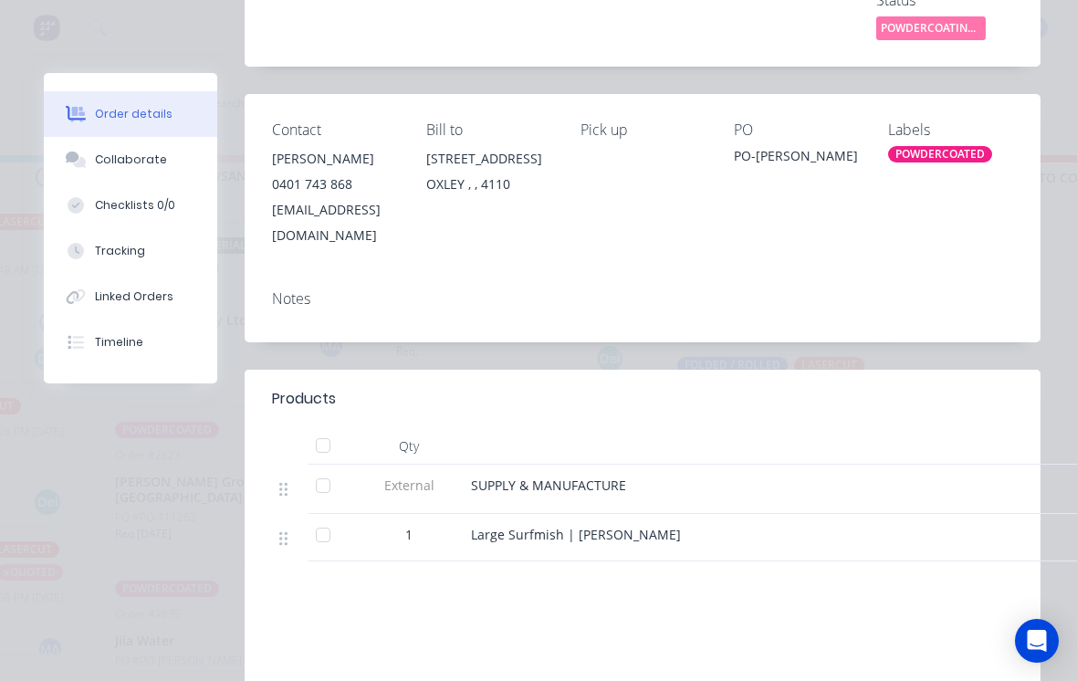
scroll to position [298, 0]
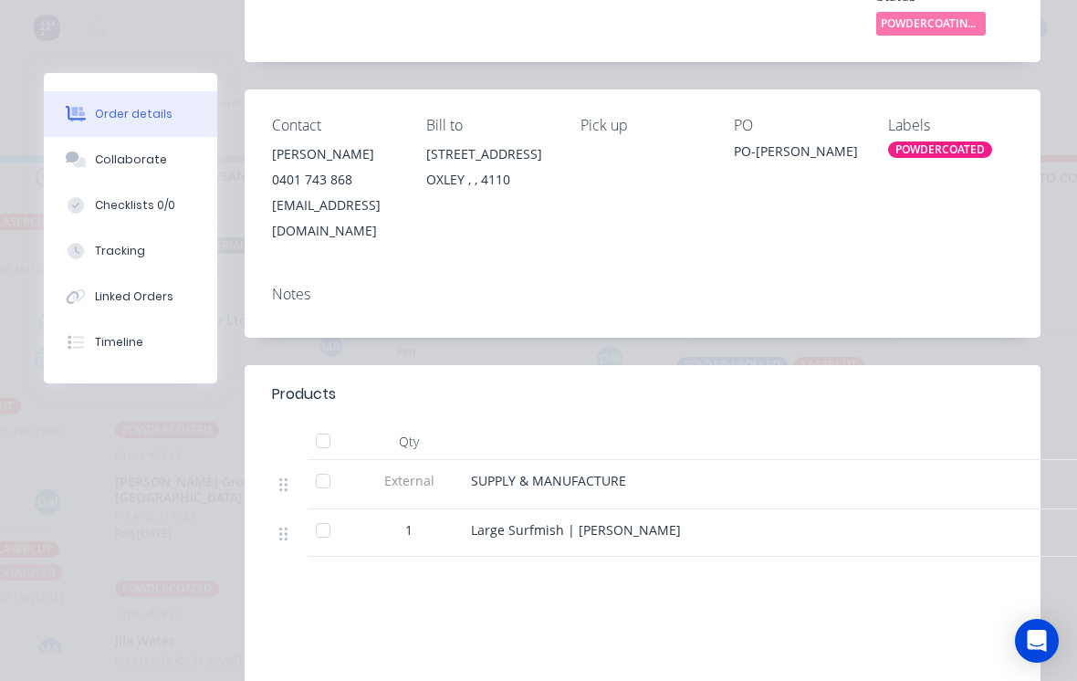
click at [315, 423] on div at bounding box center [323, 441] width 37 height 37
click at [91, 253] on button "Tracking" at bounding box center [130, 251] width 173 height 46
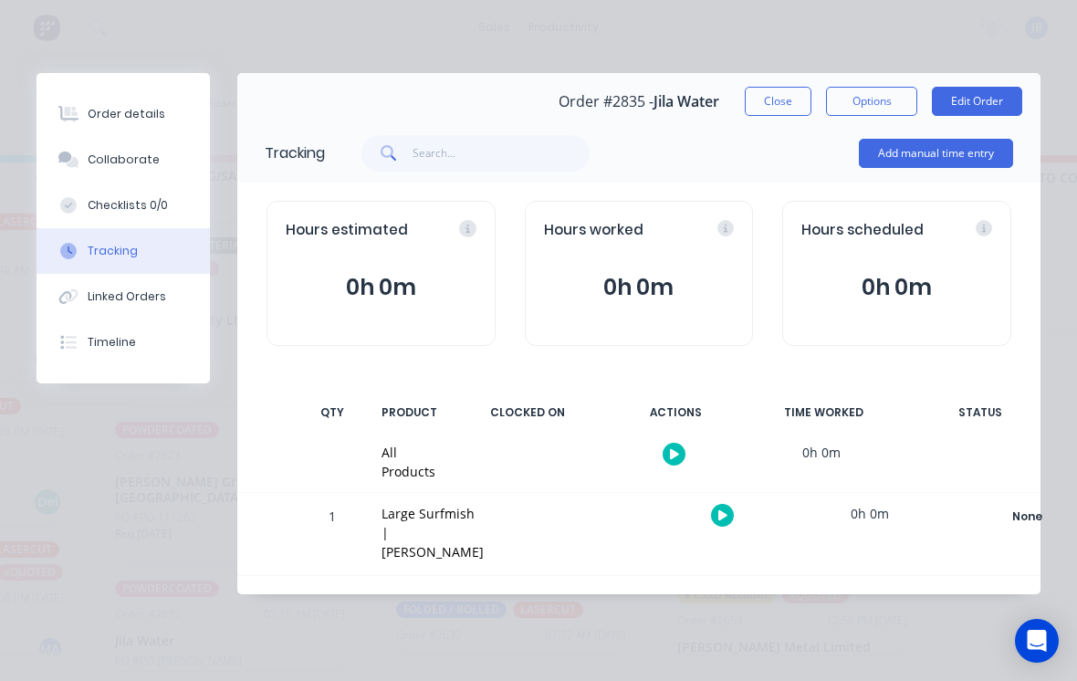
click at [894, 152] on button "Add manual time entry" at bounding box center [936, 153] width 154 height 29
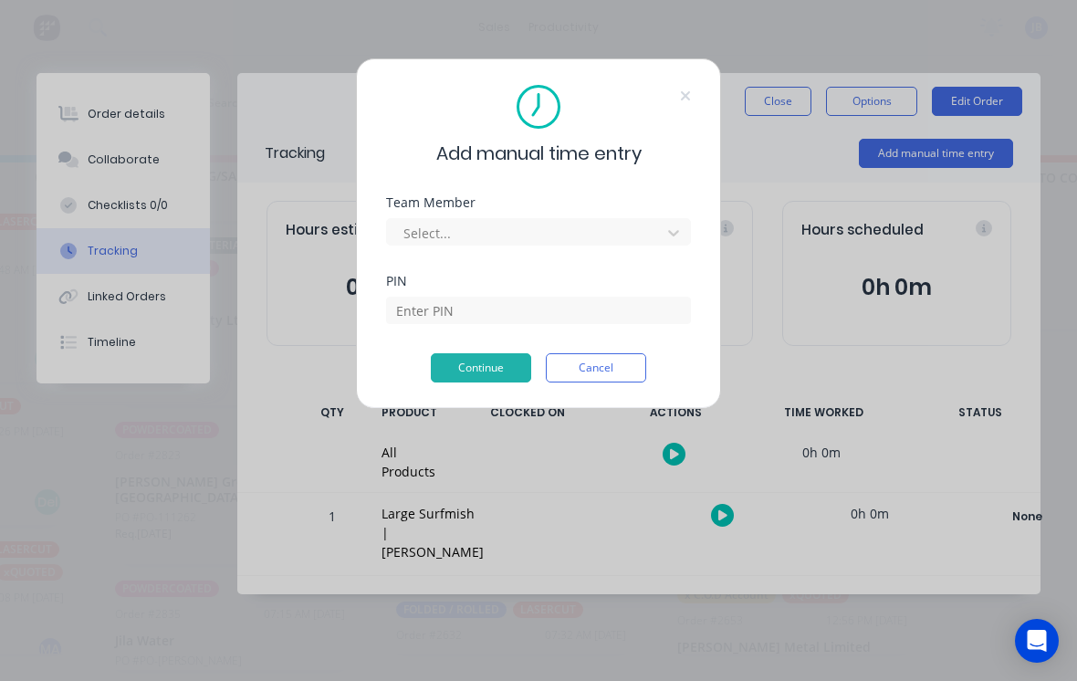
click at [469, 241] on div at bounding box center [527, 233] width 250 height 23
type input "[PERSON_NAME]"
click at [465, 319] on input at bounding box center [538, 310] width 305 height 27
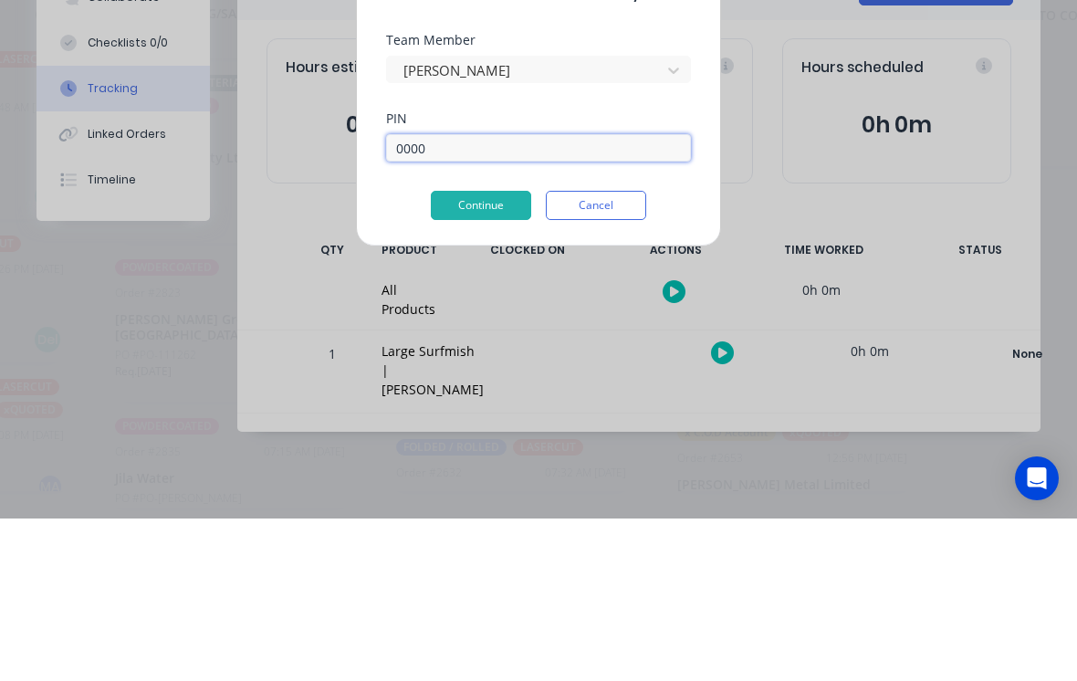
type input "0000"
click at [439, 353] on button "Continue" at bounding box center [481, 367] width 100 height 29
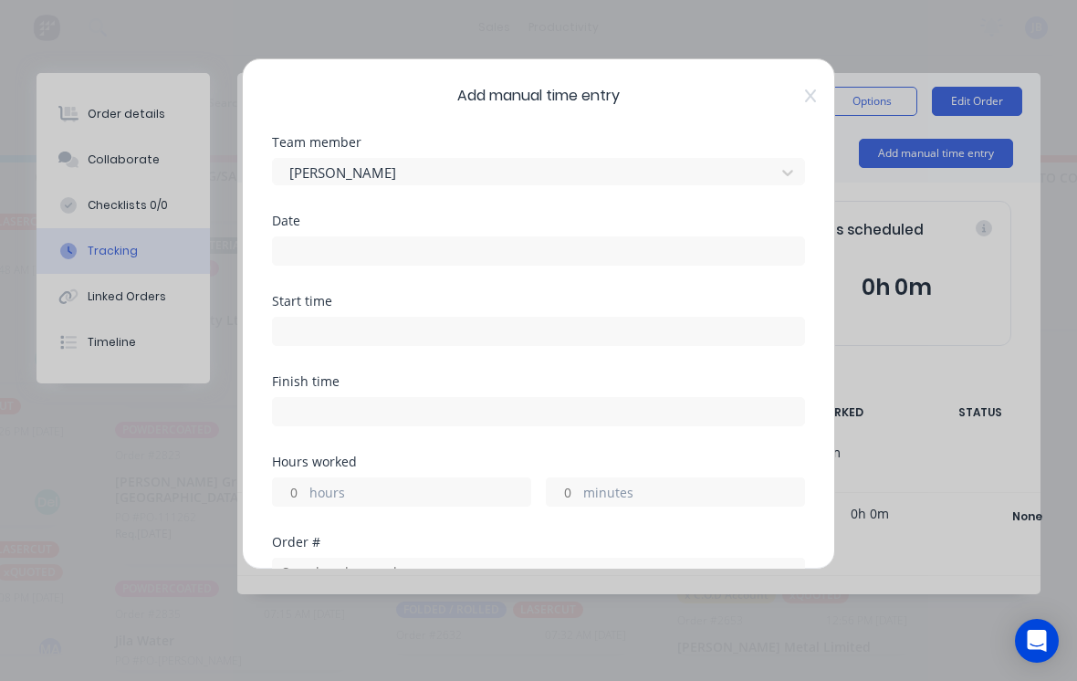
click at [299, 258] on input at bounding box center [538, 250] width 531 height 27
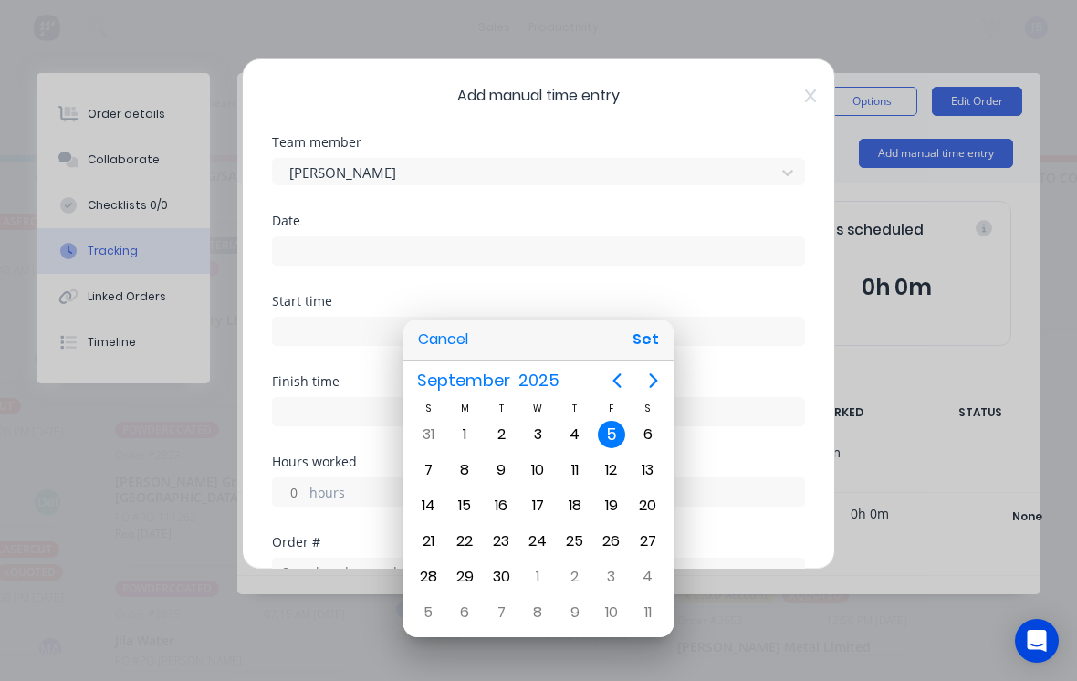
click at [642, 335] on button "Set" at bounding box center [645, 339] width 41 height 33
type input "[DATE]"
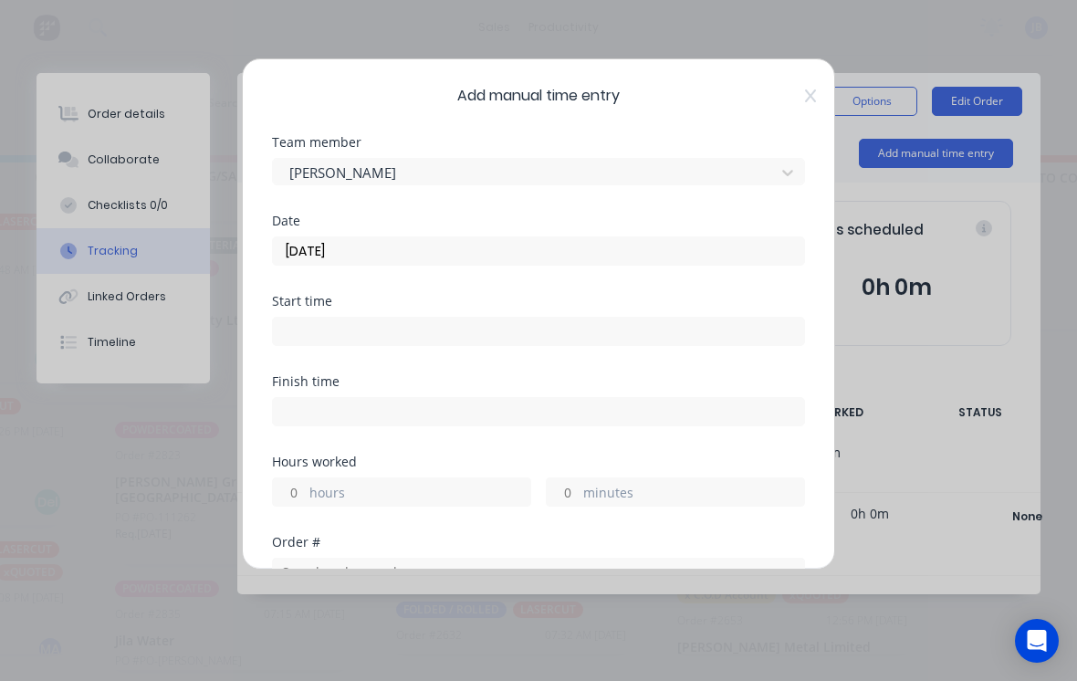
click at [597, 505] on label "minutes" at bounding box center [693, 494] width 221 height 23
click at [579, 505] on input "minutes" at bounding box center [563, 491] width 32 height 27
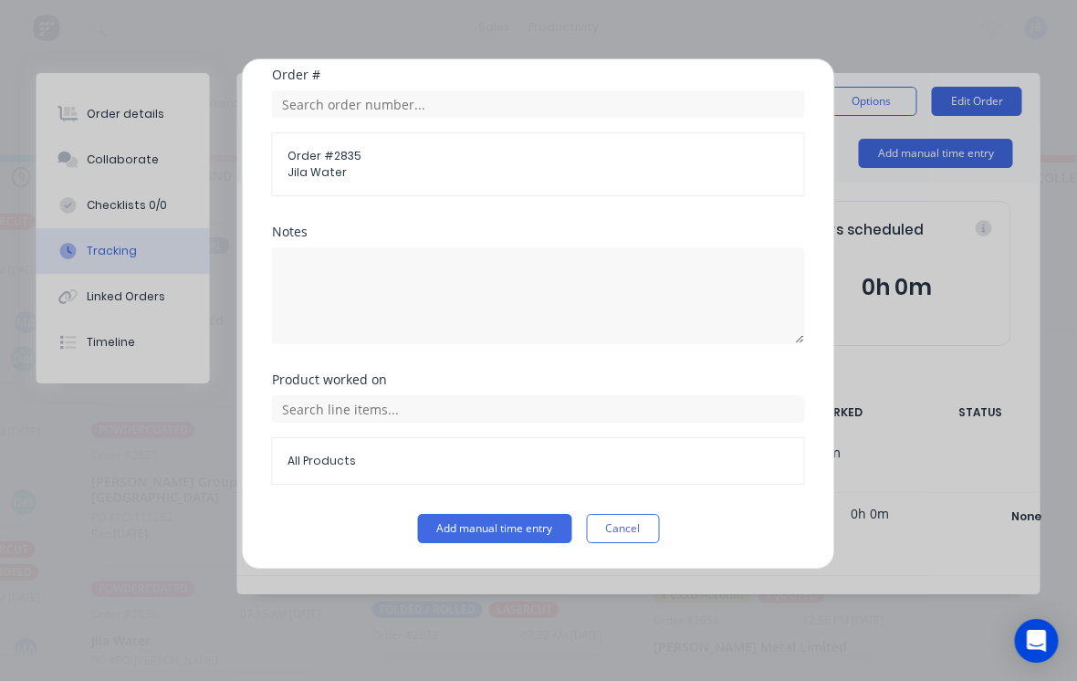
scroll to position [467, 0]
type input "45"
click at [444, 525] on button "Add manual time entry" at bounding box center [495, 528] width 154 height 29
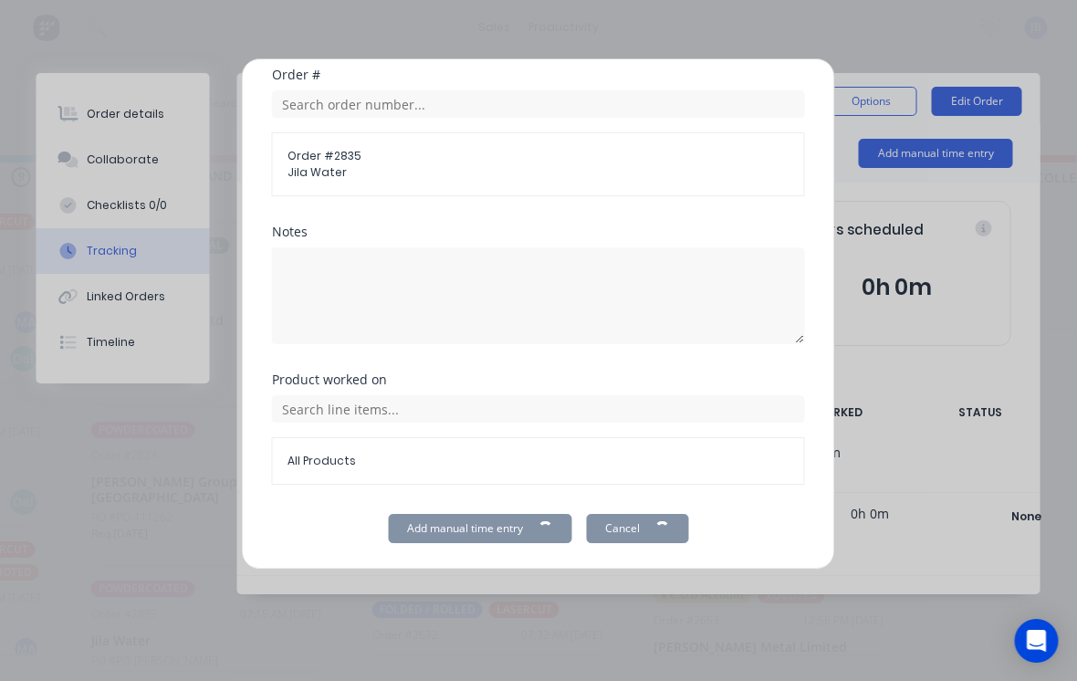
scroll to position [17, 1652]
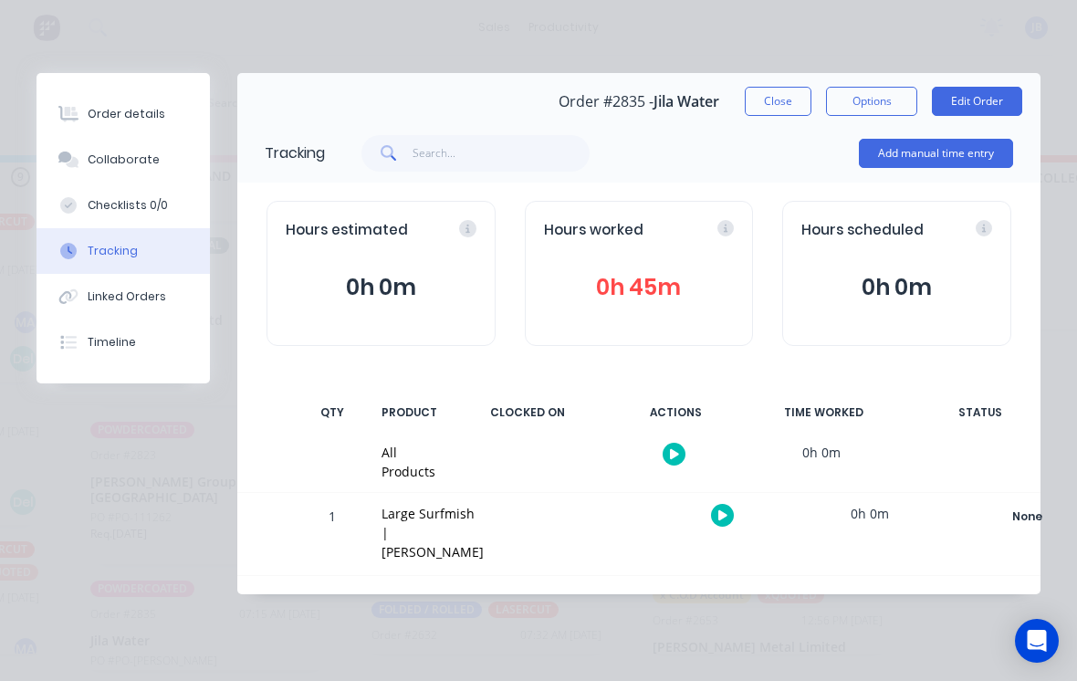
click at [772, 103] on button "Close" at bounding box center [778, 101] width 67 height 29
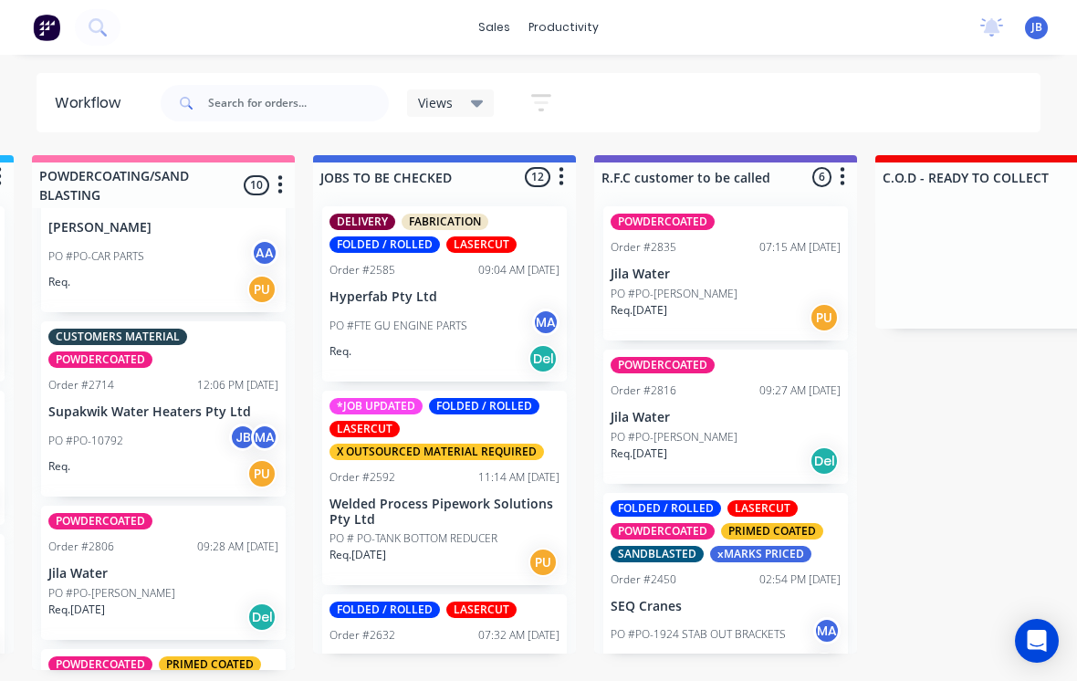
scroll to position [819, 0]
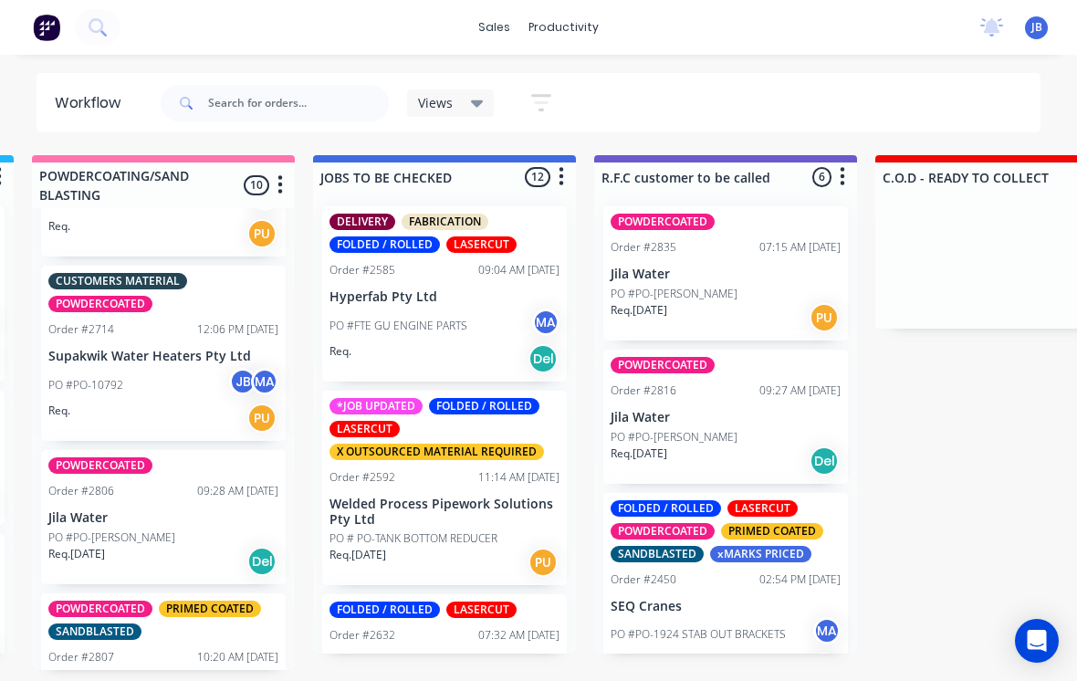
click at [78, 510] on p "Jila Water" at bounding box center [163, 518] width 230 height 16
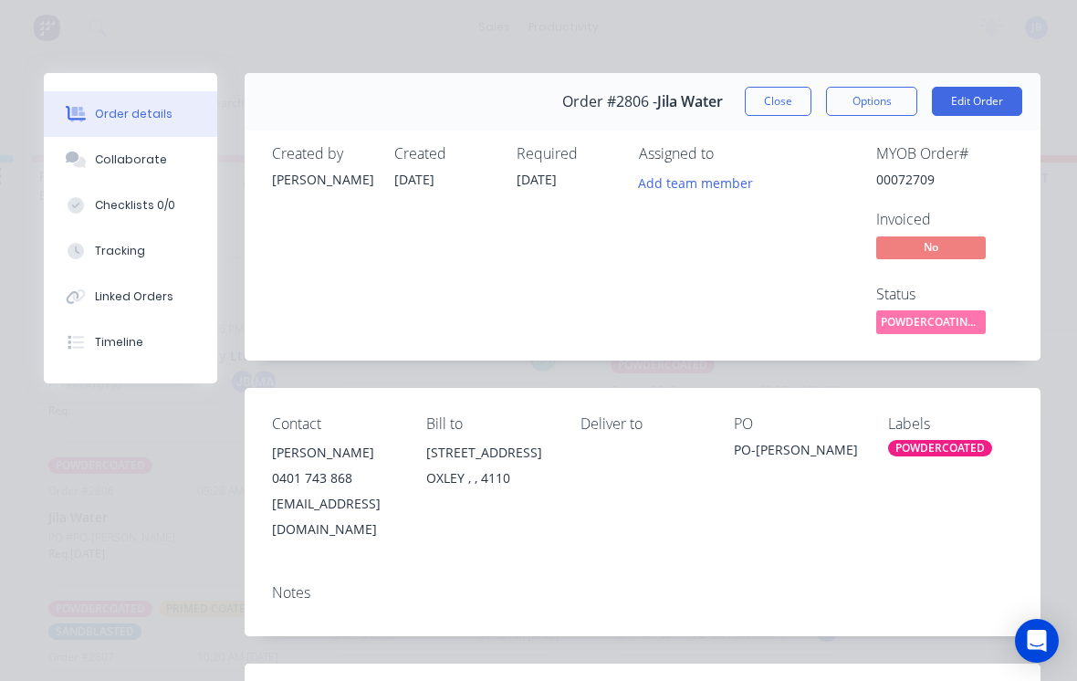
click at [775, 104] on button "Close" at bounding box center [778, 101] width 67 height 29
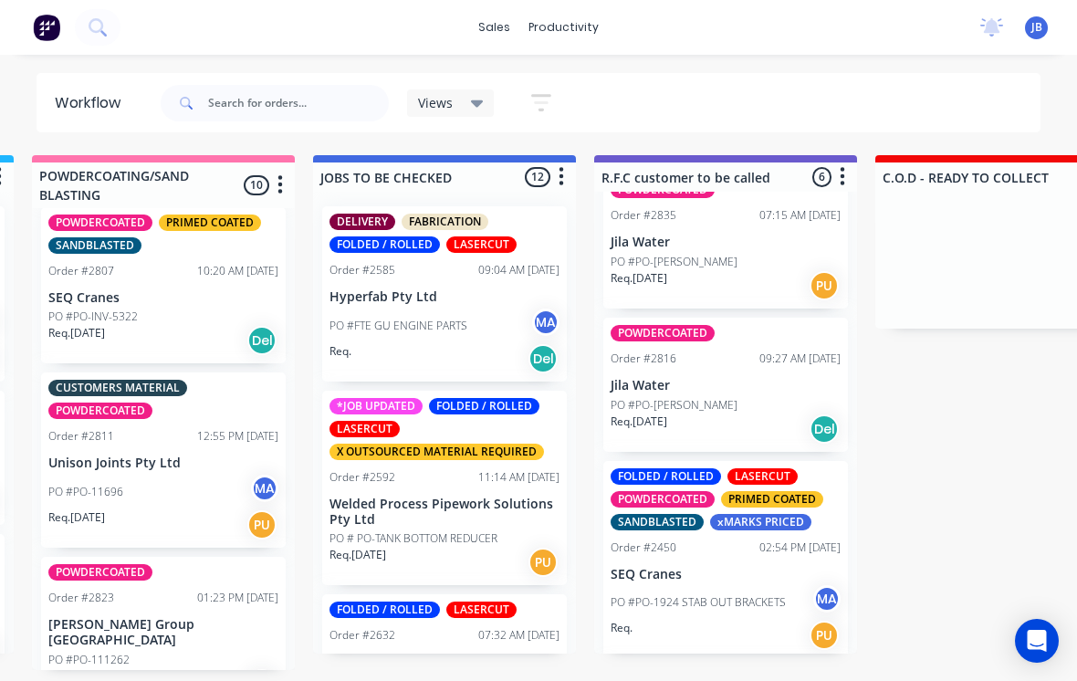
scroll to position [1205, 0]
click at [94, 455] on p "Unison Joints Pty Ltd" at bounding box center [163, 463] width 230 height 16
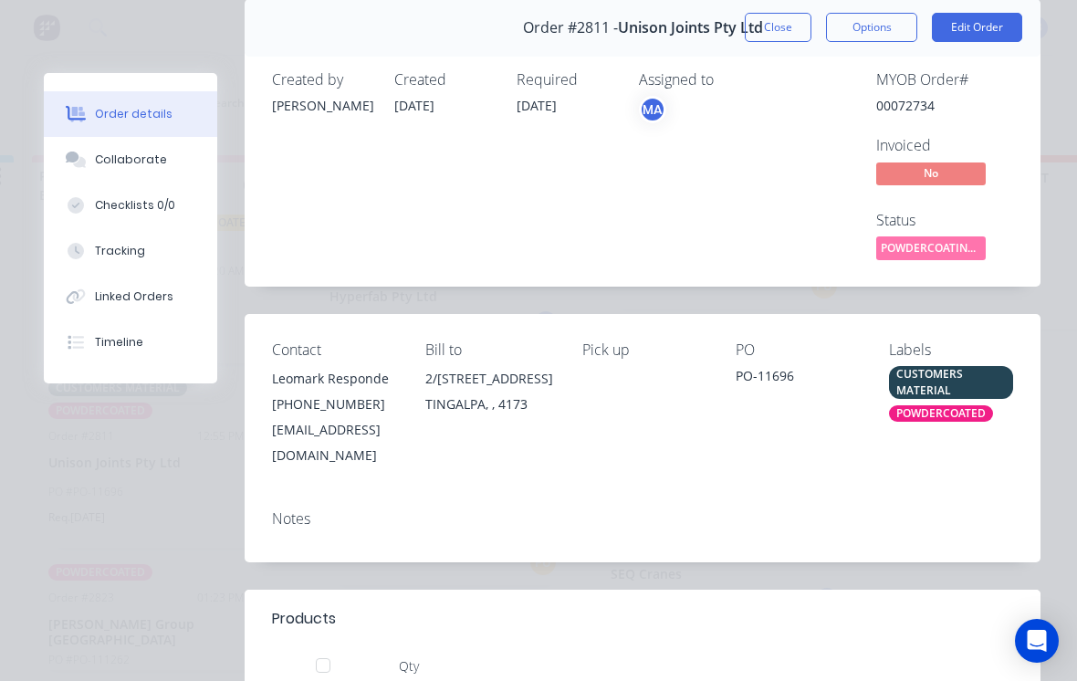
scroll to position [273, 0]
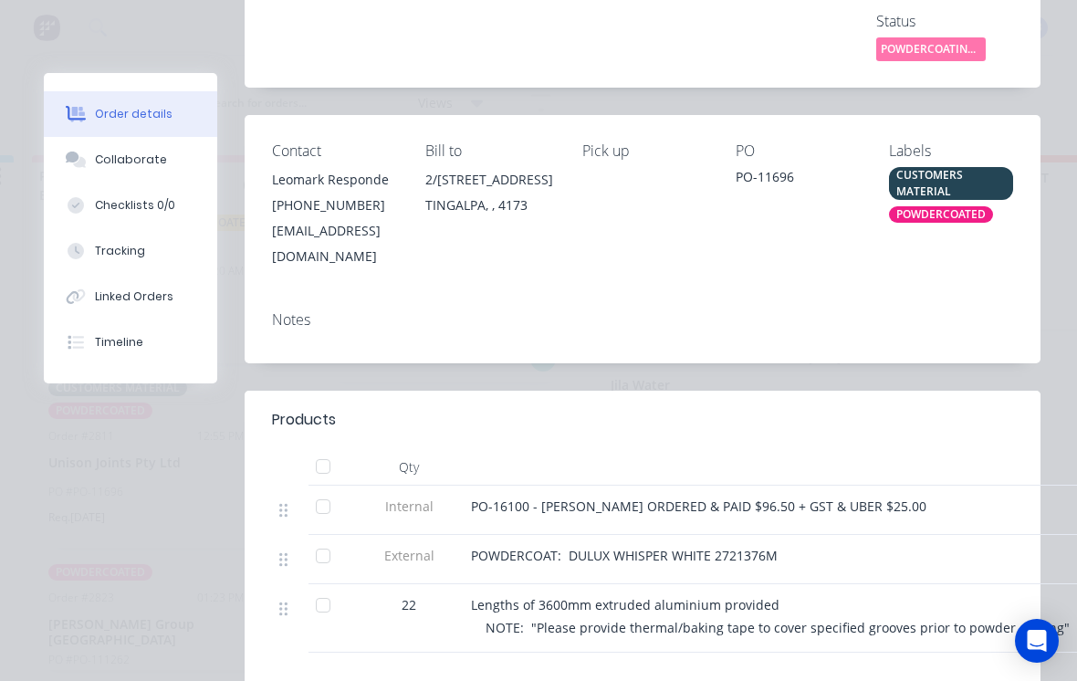
click at [78, 167] on icon at bounding box center [79, 162] width 13 height 11
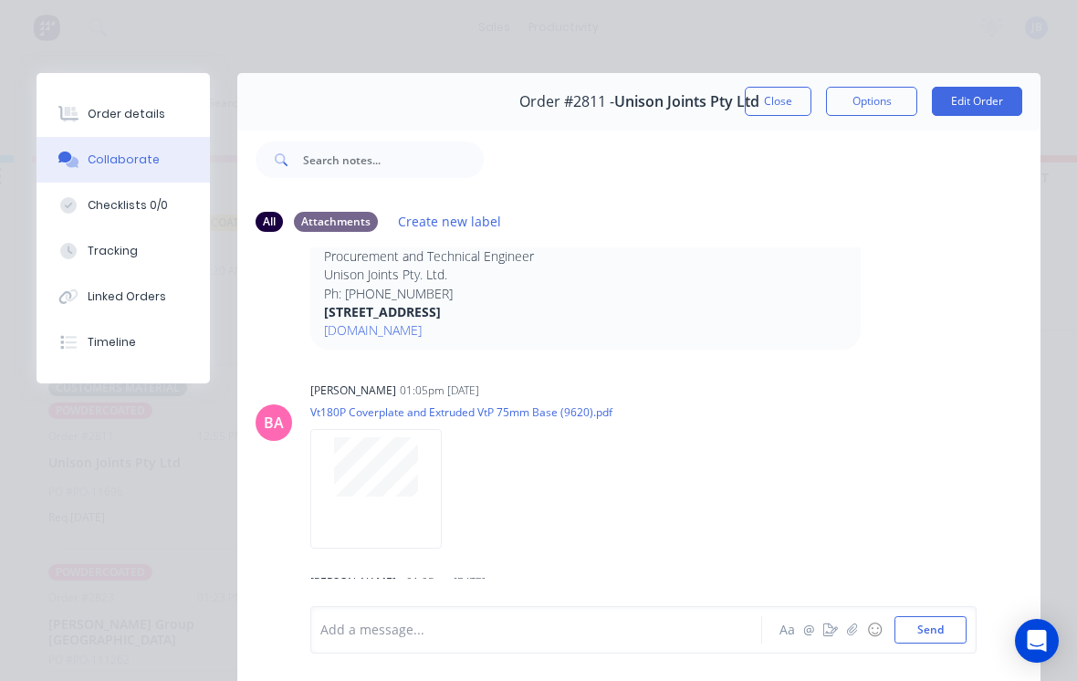
scroll to position [1109, 0]
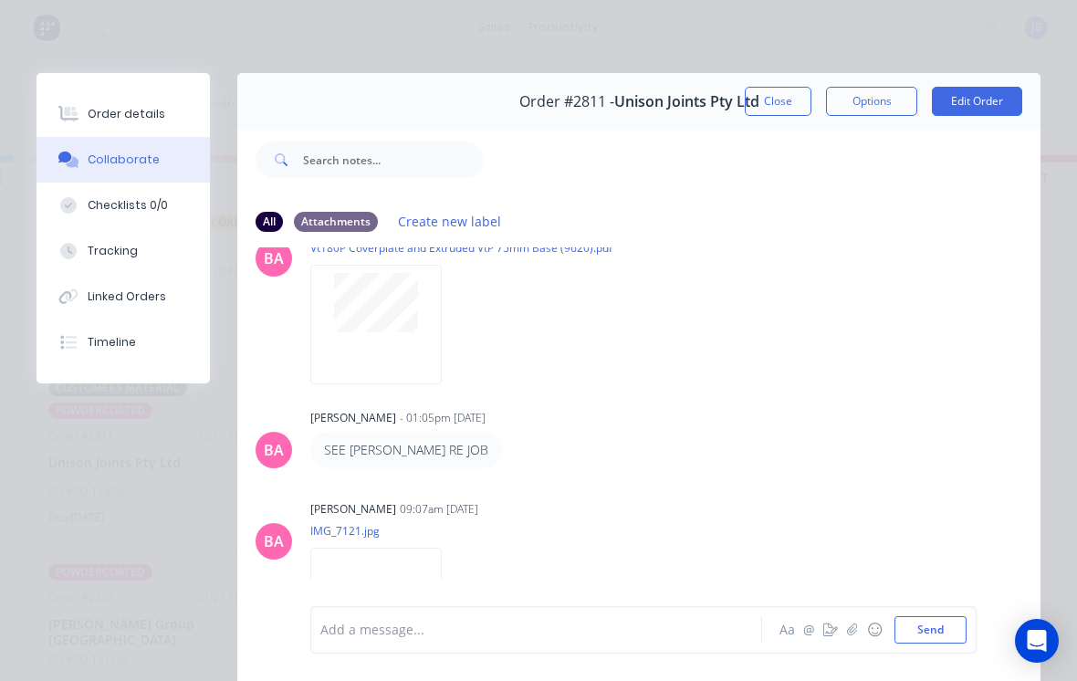
click at [370, 323] on div at bounding box center [375, 325] width 131 height 120
